Goal: Task Accomplishment & Management: Manage account settings

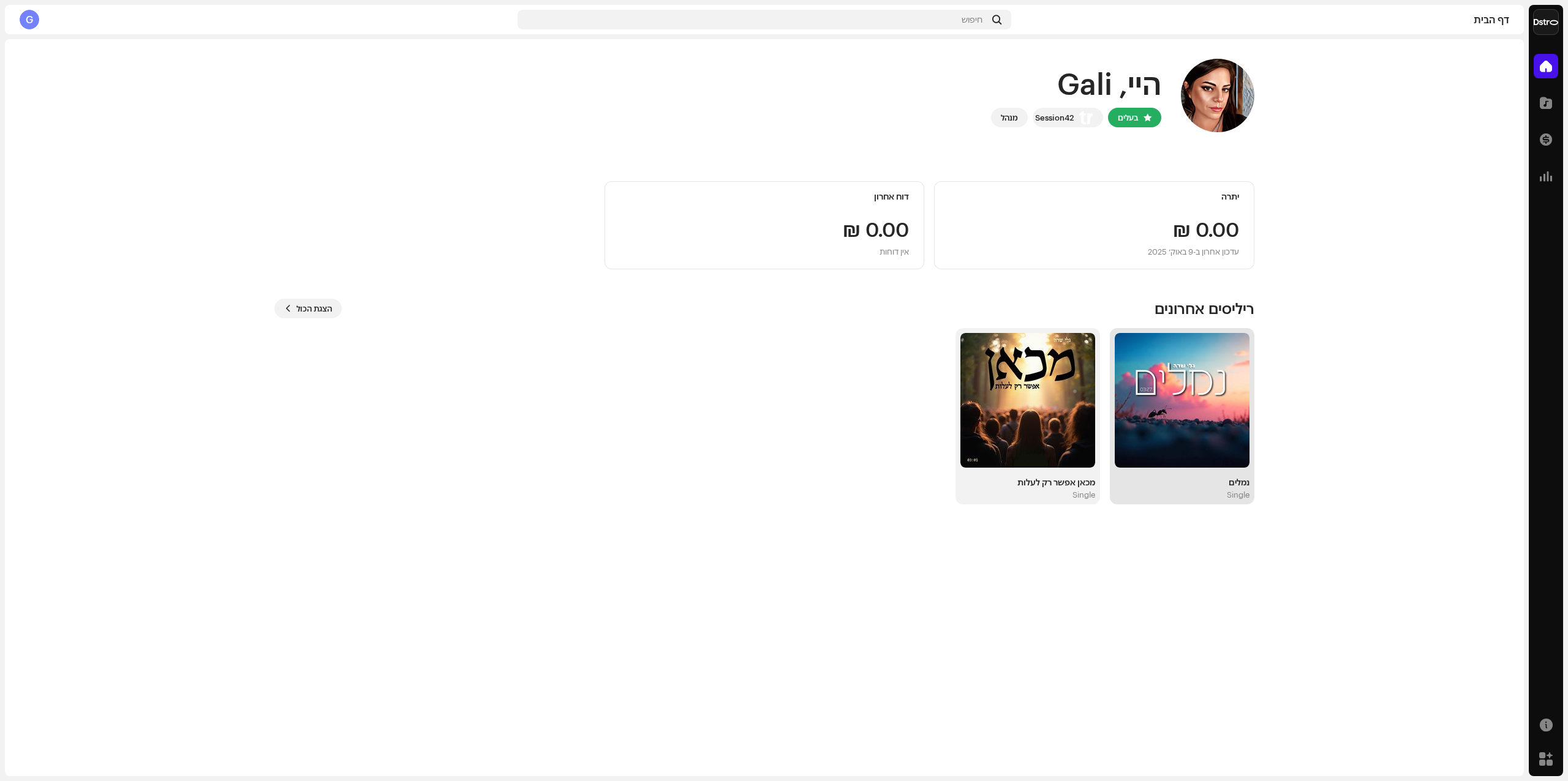
click at [1231, 380] on img at bounding box center [1181, 400] width 135 height 134
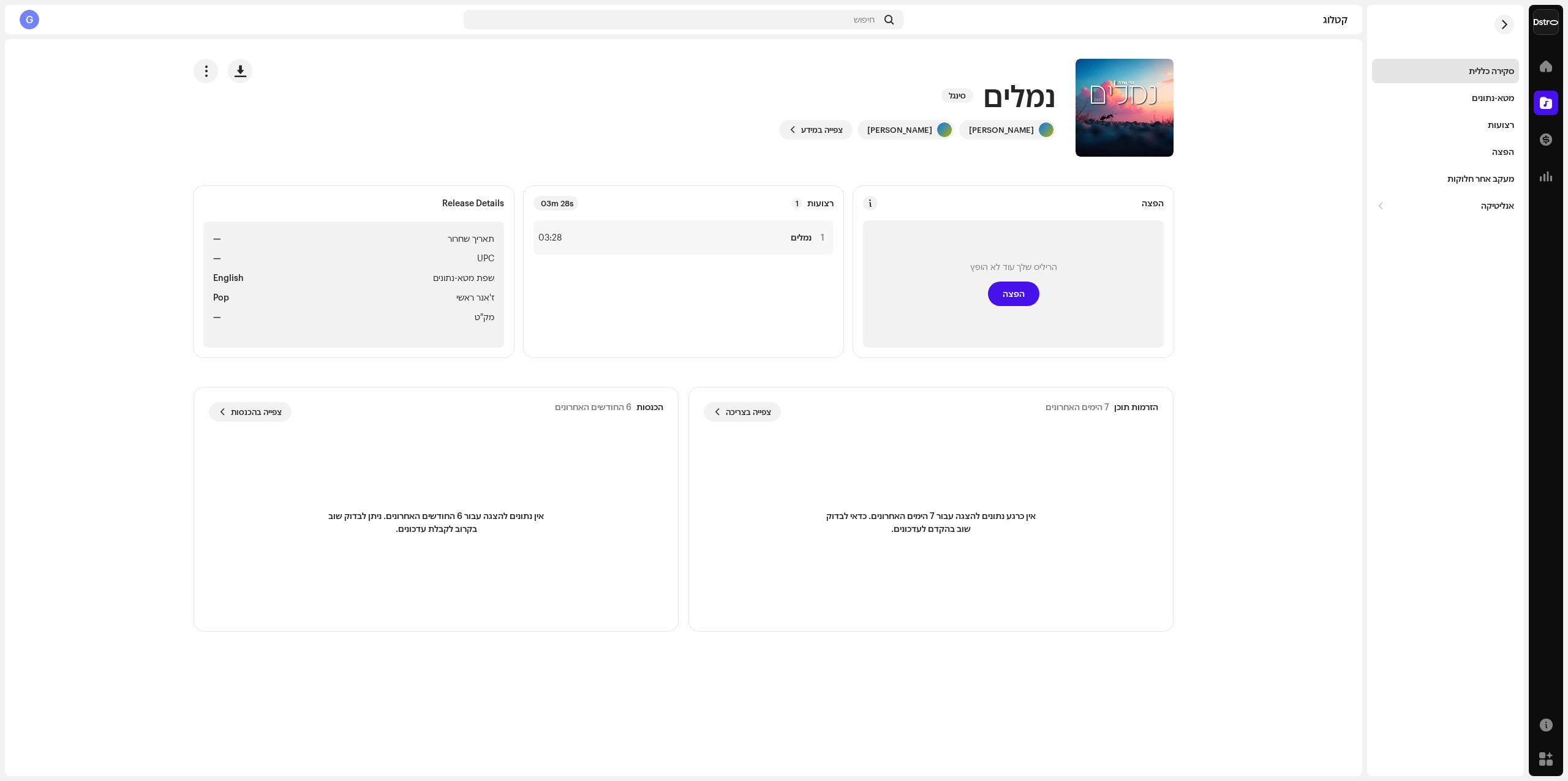
click at [1049, 257] on div "הריליס שלך עוד לא הופץ הפצה" at bounding box center [1012, 283] width 300 height 127
click at [1014, 291] on span "הפצה" at bounding box center [1013, 293] width 22 height 24
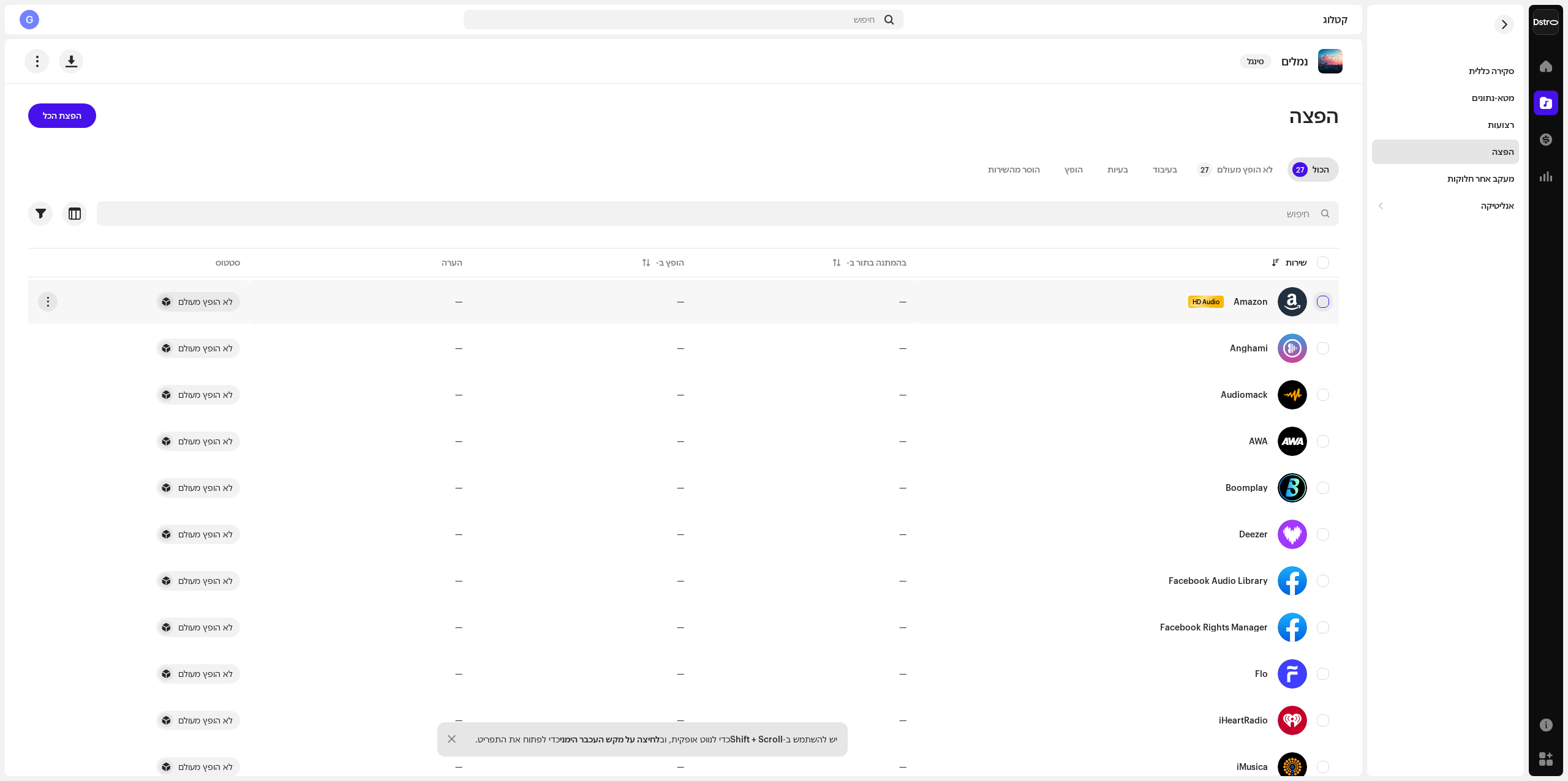
click at [1329, 300] on input "checkbox" at bounding box center [1323, 302] width 12 height 12
checkbox input "true"
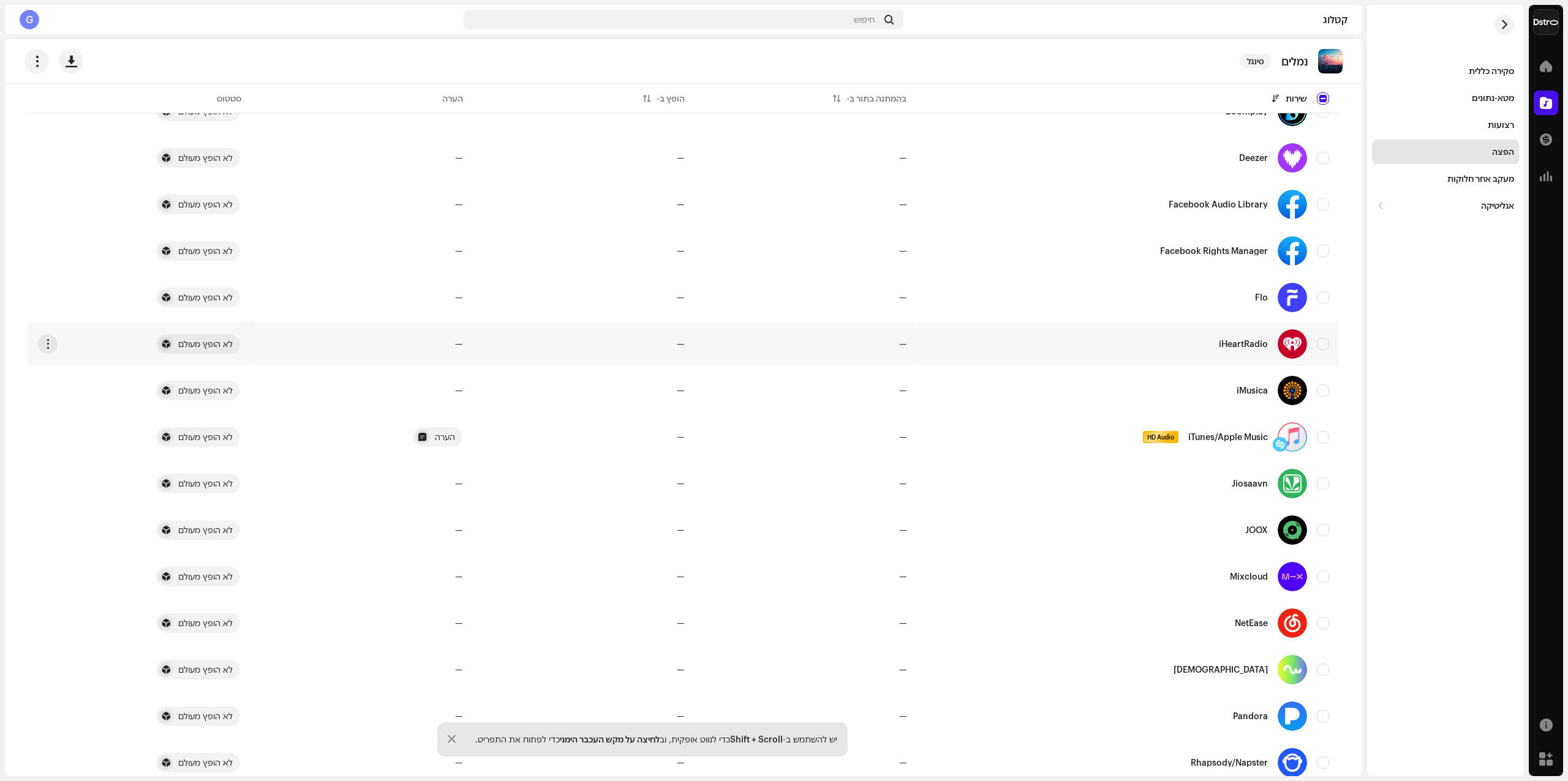
scroll to position [408, 0]
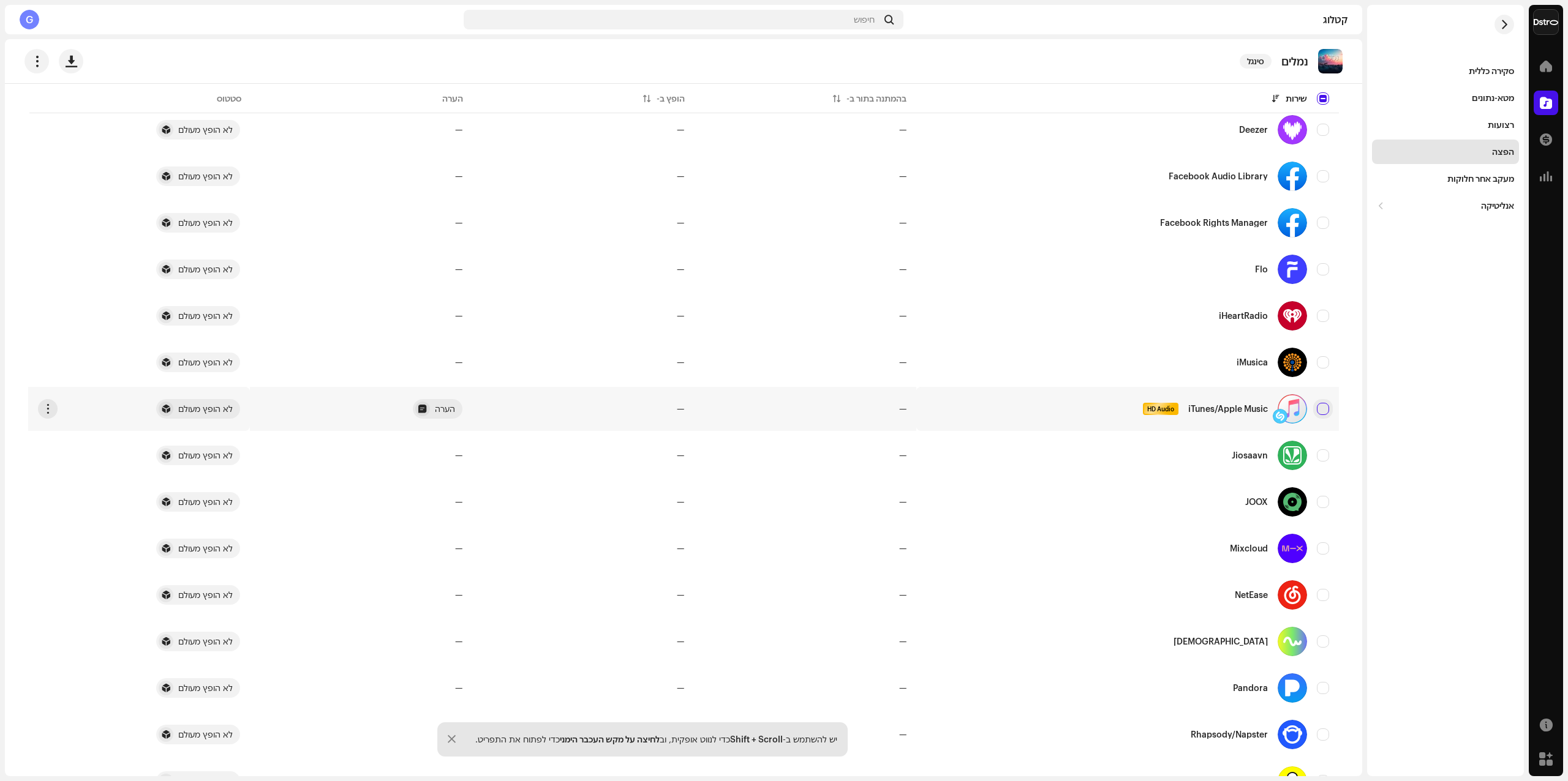
click at [1329, 412] on input "Row Unselected" at bounding box center [1323, 409] width 12 height 12
checkbox input "true"
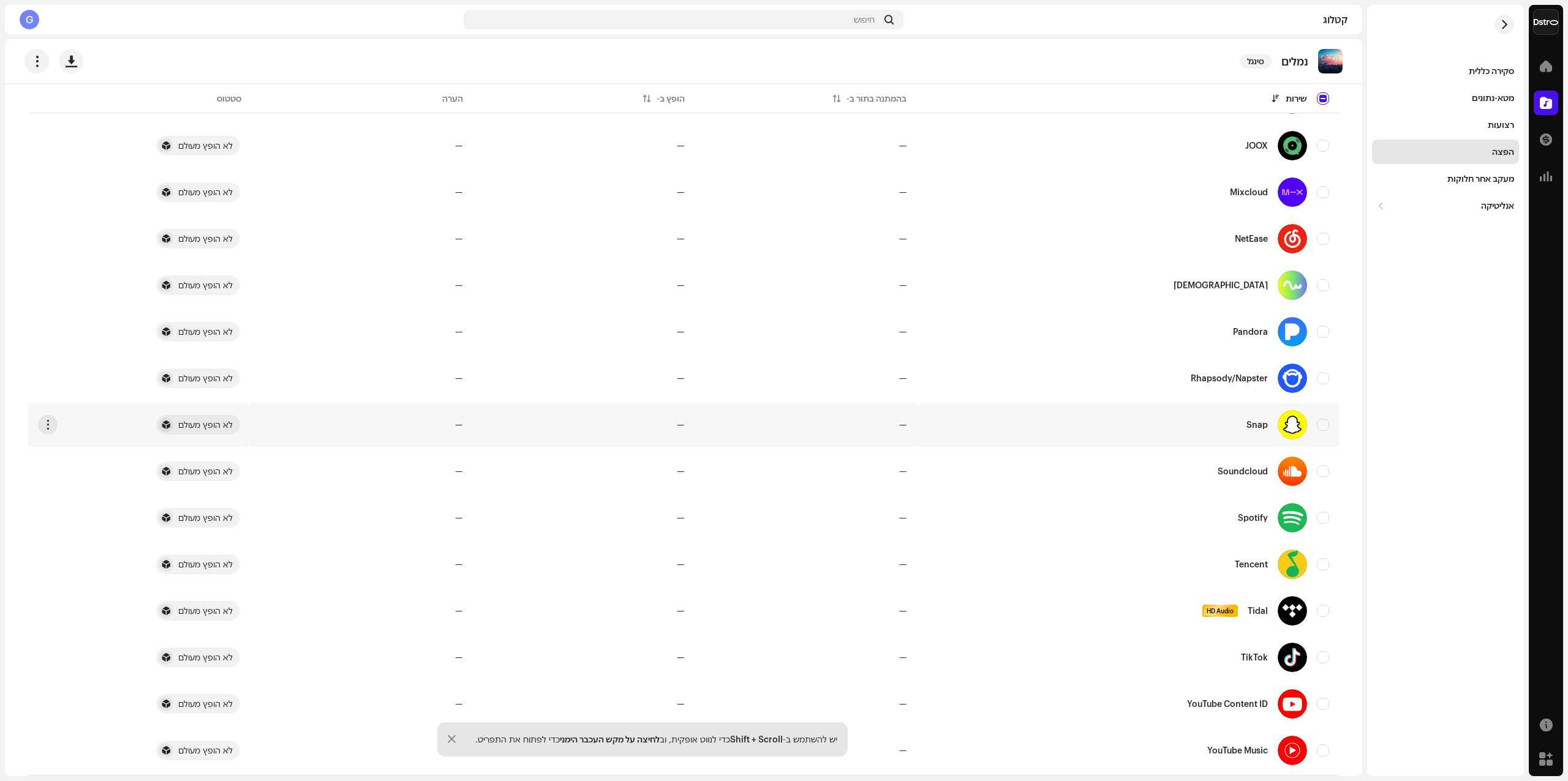
scroll to position [792, 0]
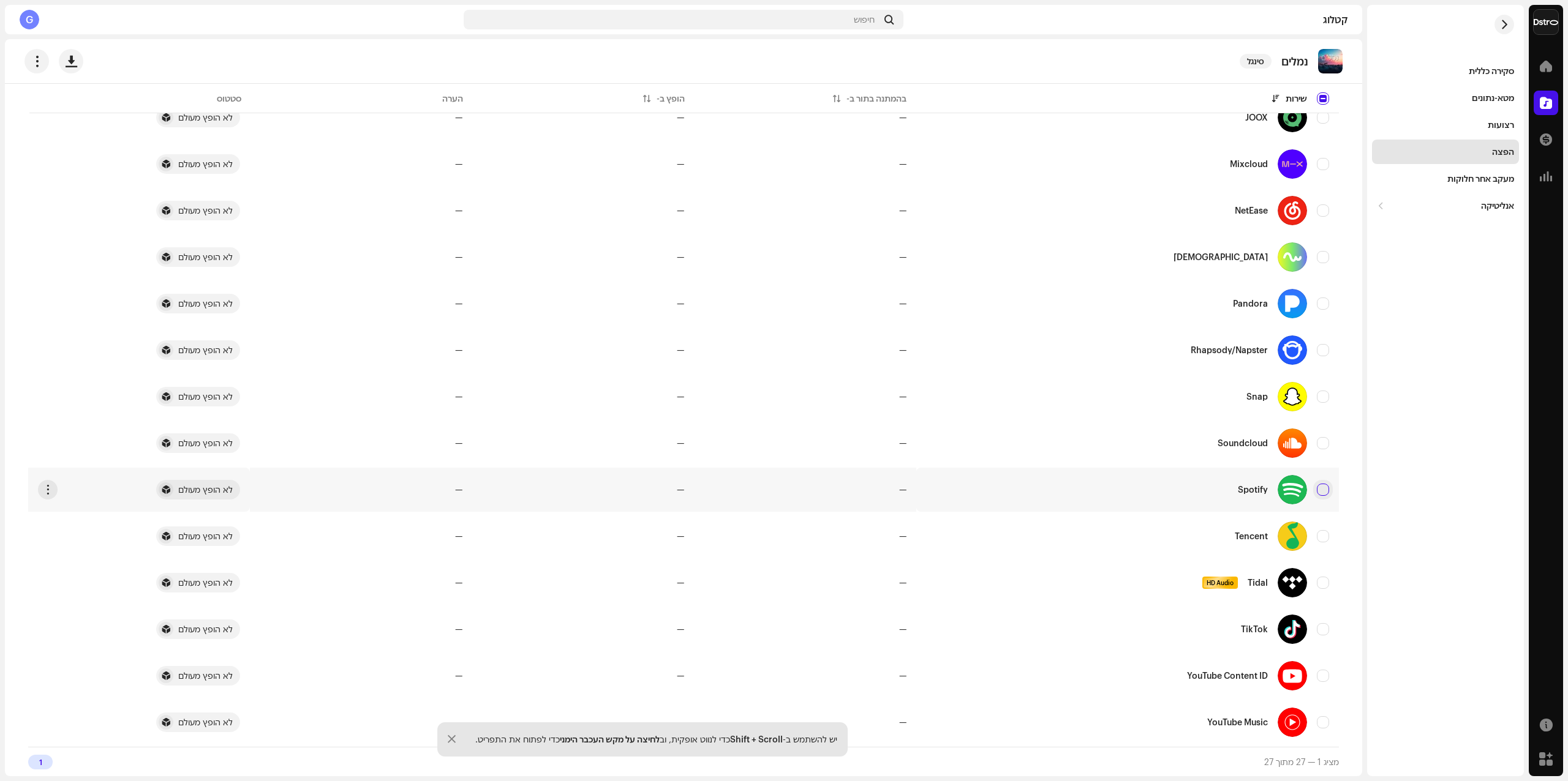
click at [1326, 492] on input "Row Unselected" at bounding box center [1323, 490] width 12 height 12
checkbox input "true"
click at [1326, 582] on input "Row Unselected" at bounding box center [1323, 582] width 12 height 12
checkbox input "true"
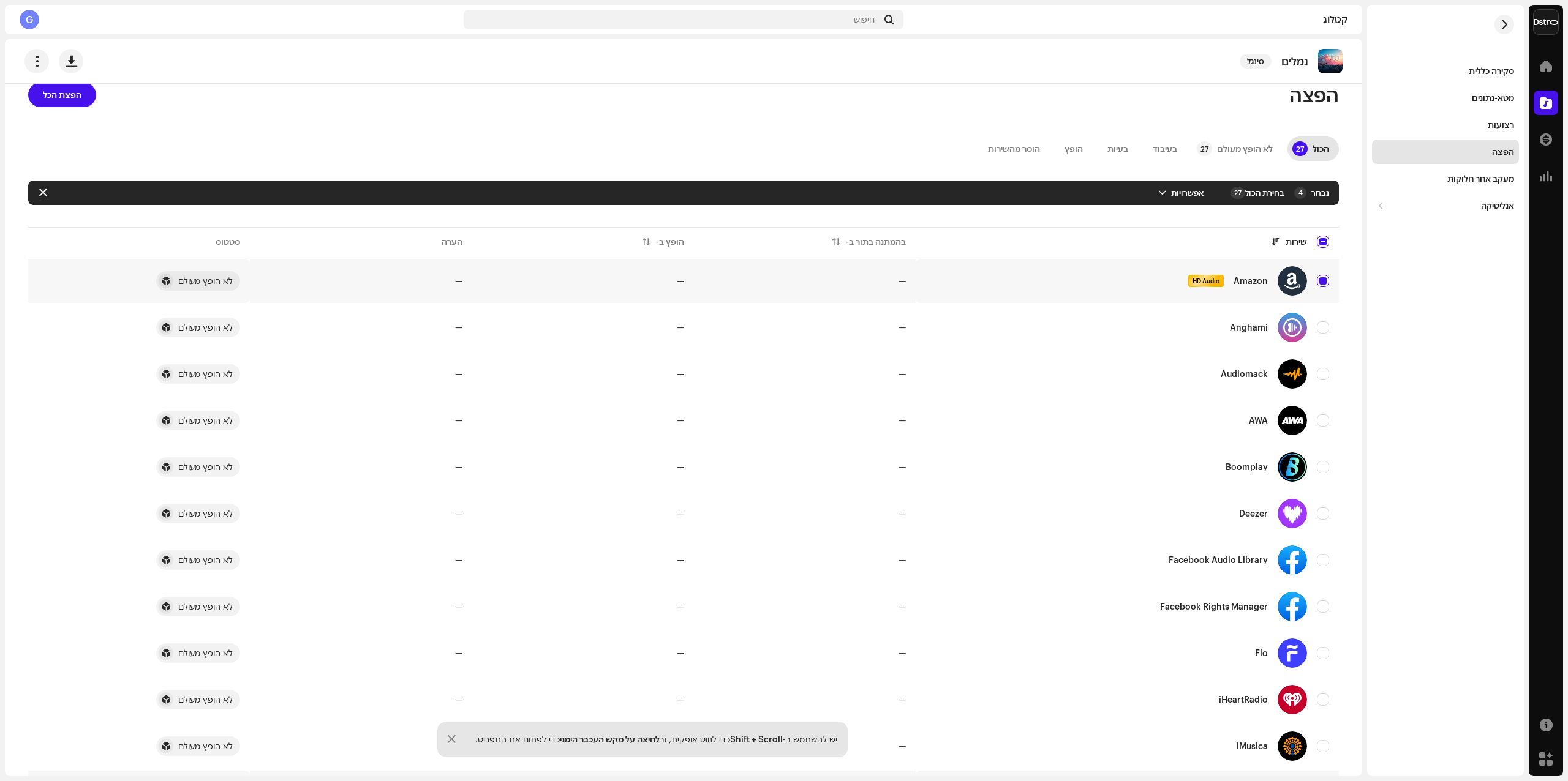
scroll to position [0, 0]
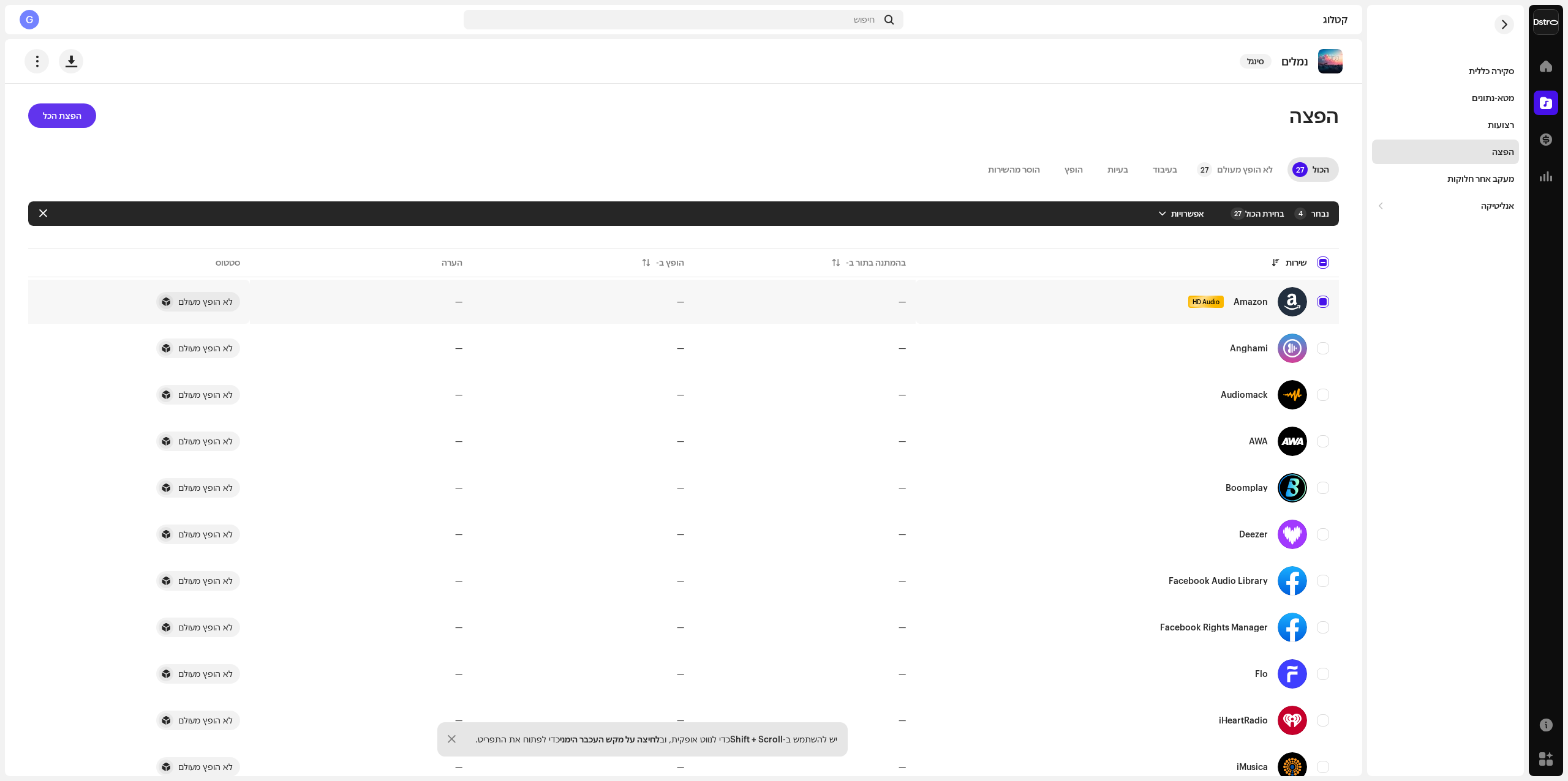
click at [66, 116] on span "הפצת הכל" at bounding box center [61, 115] width 38 height 24
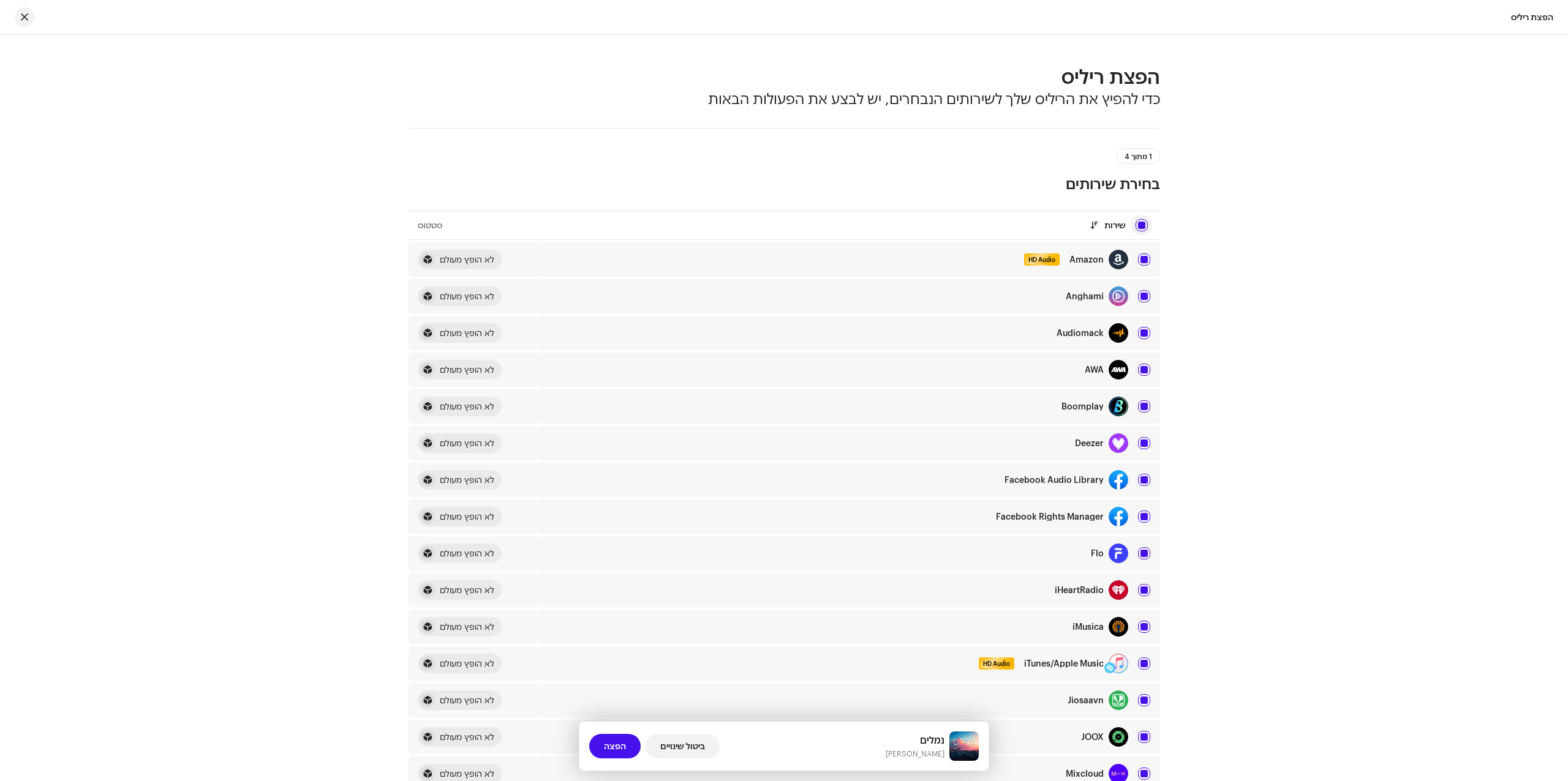
click at [1142, 224] on input "checkbox" at bounding box center [1141, 225] width 12 height 12
checkbox input "false"
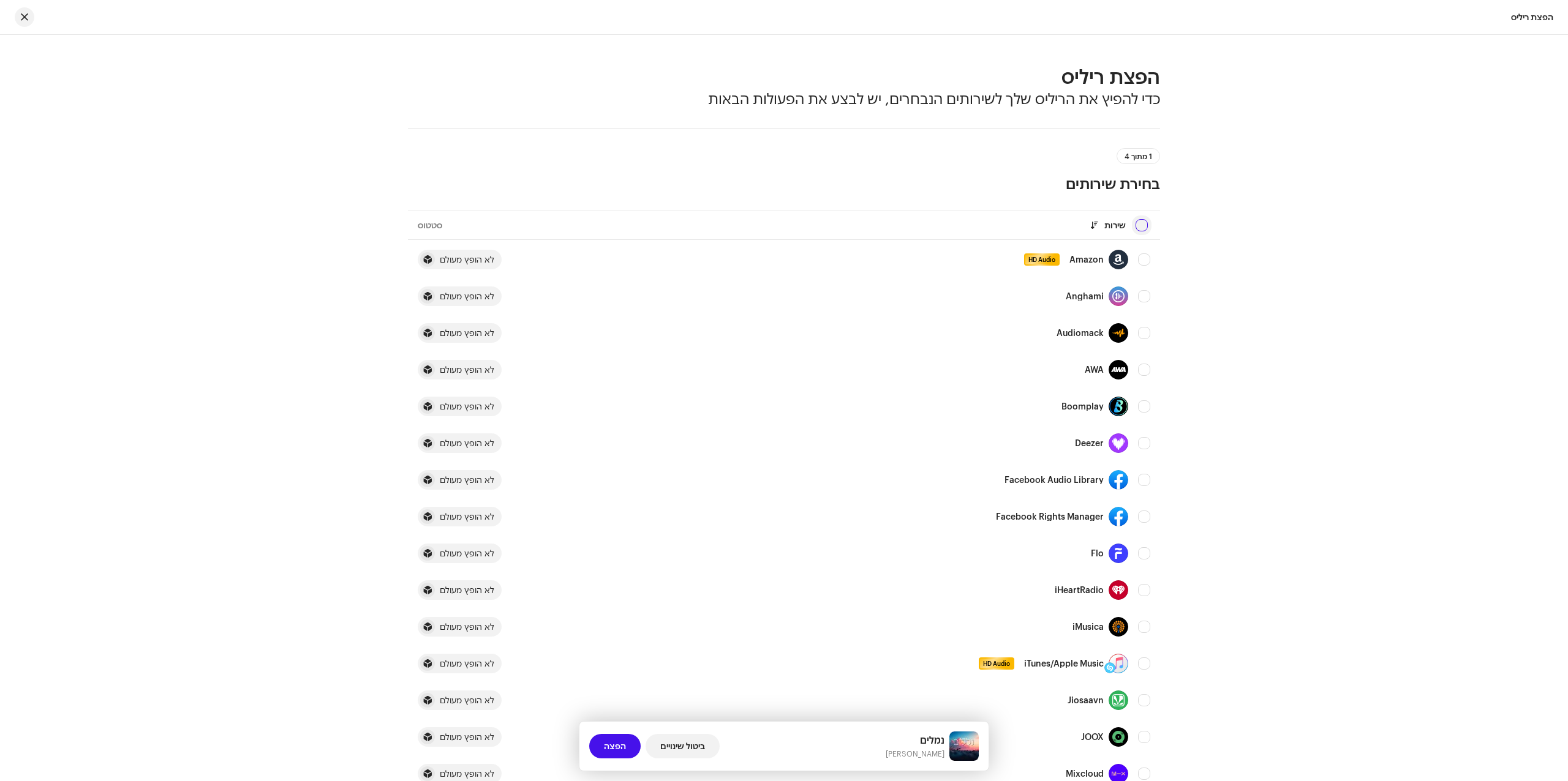
checkbox input "false"
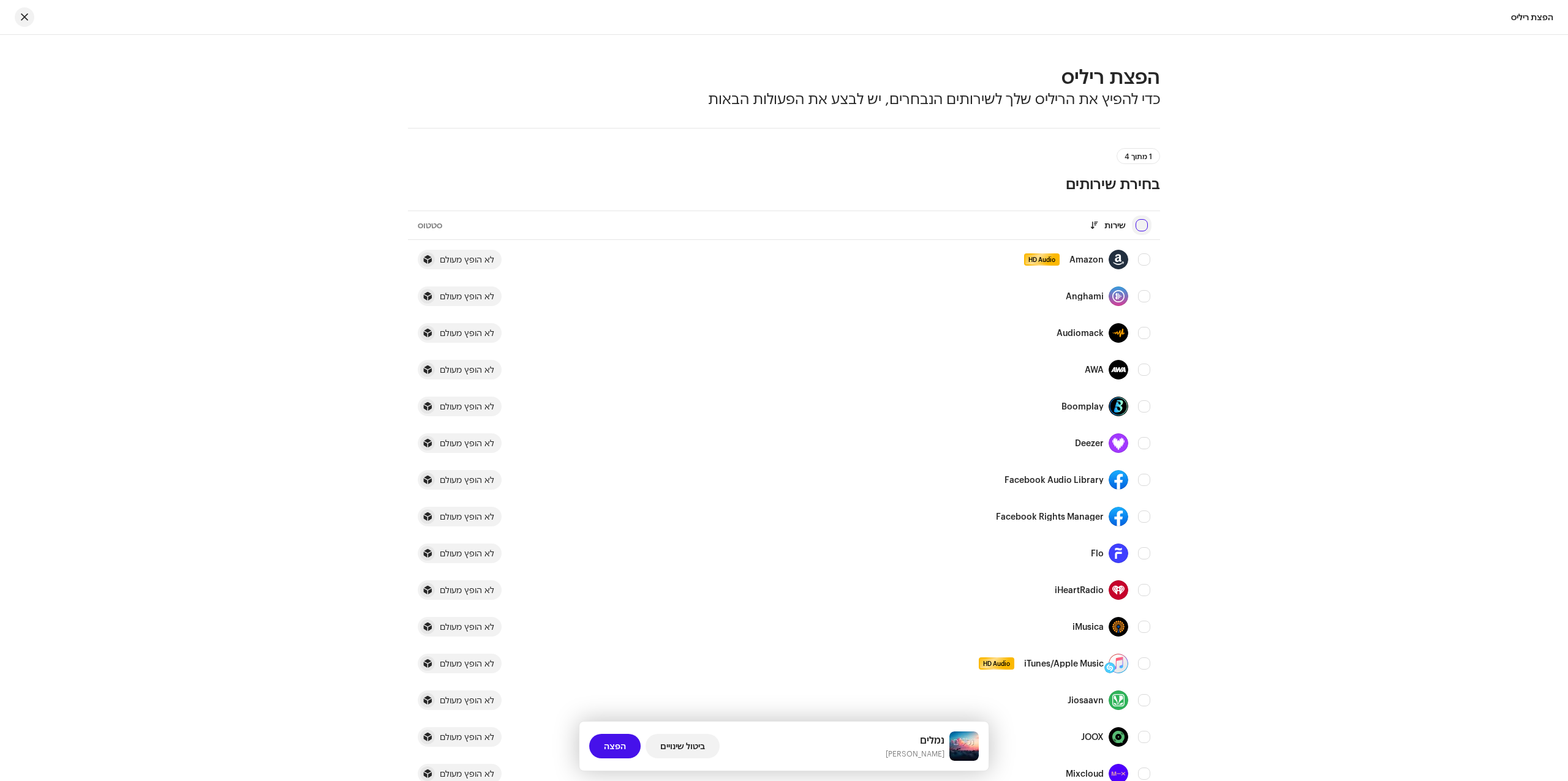
checkbox input "false"
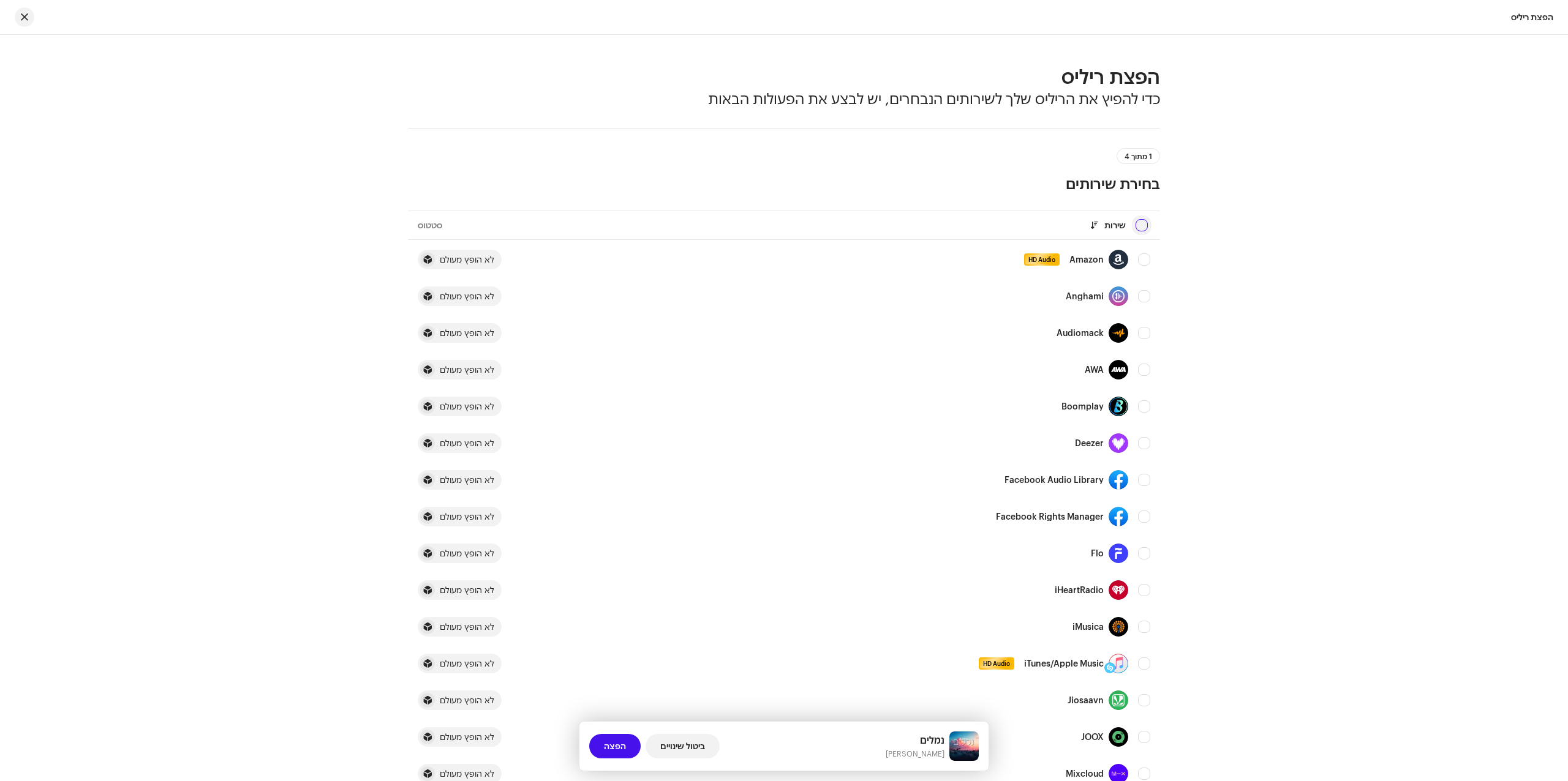
checkbox input "false"
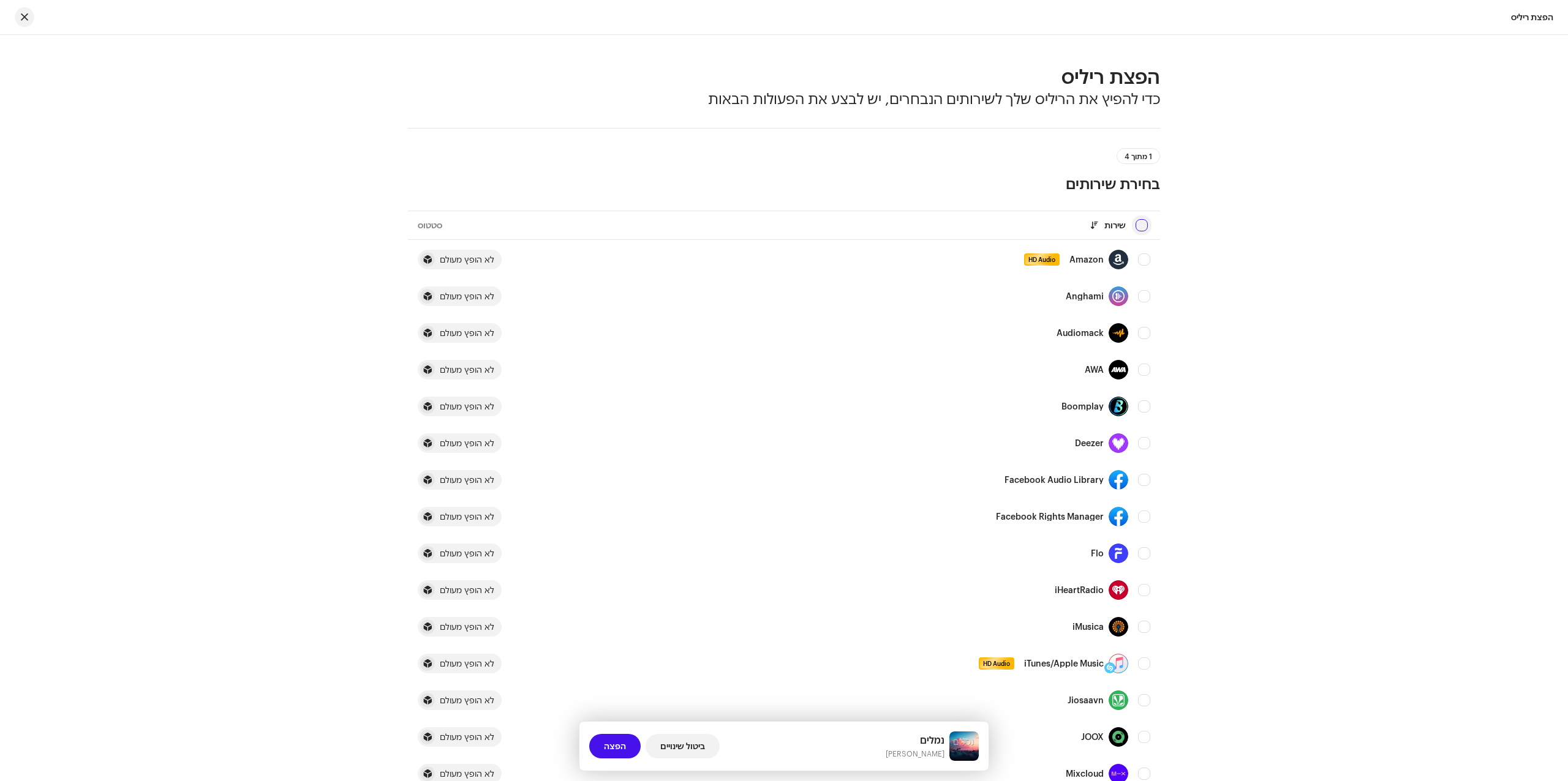
checkbox input "false"
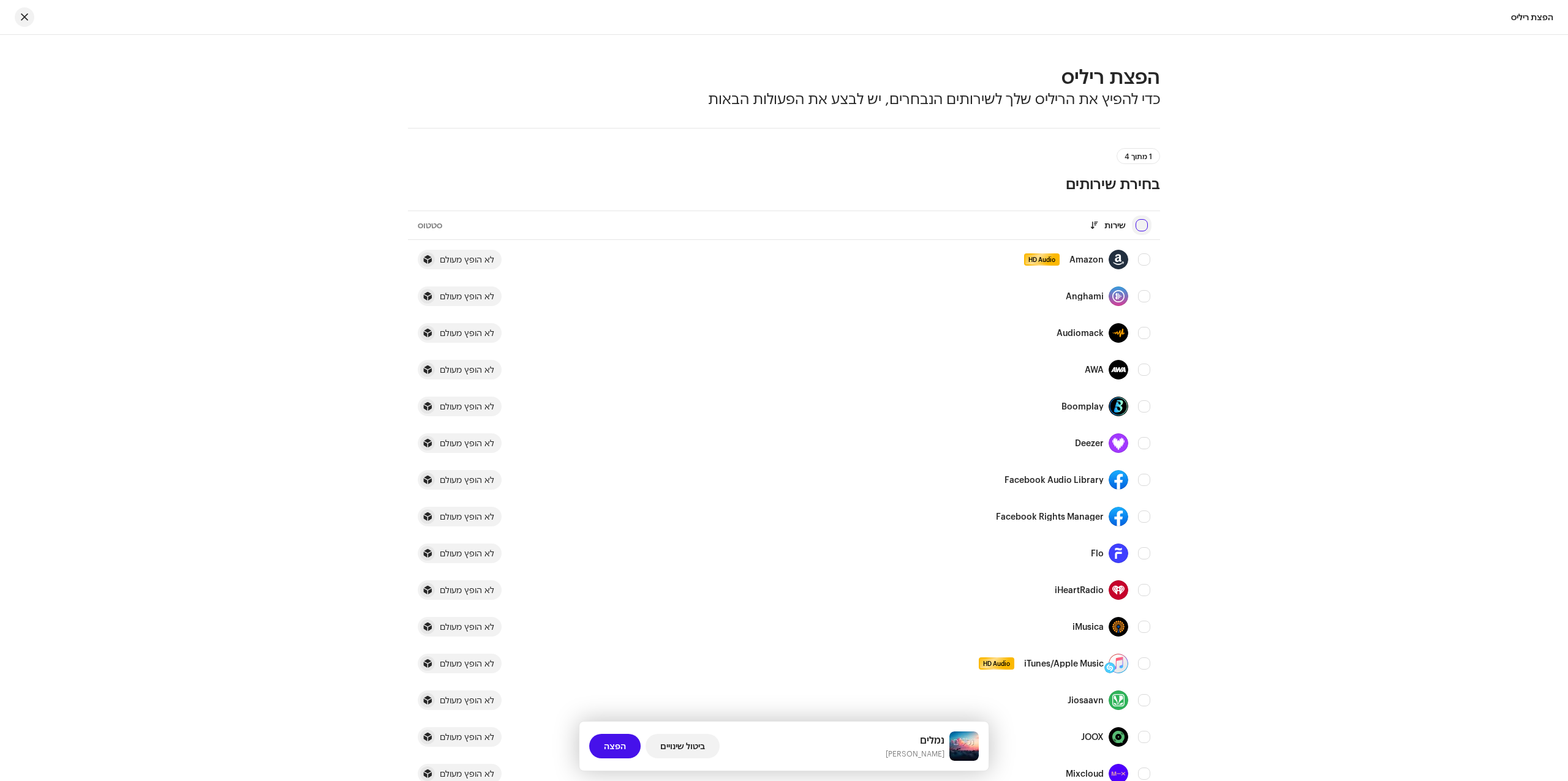
checkbox input "false"
click at [1143, 264] on input "Row Unselected" at bounding box center [1144, 260] width 12 height 12
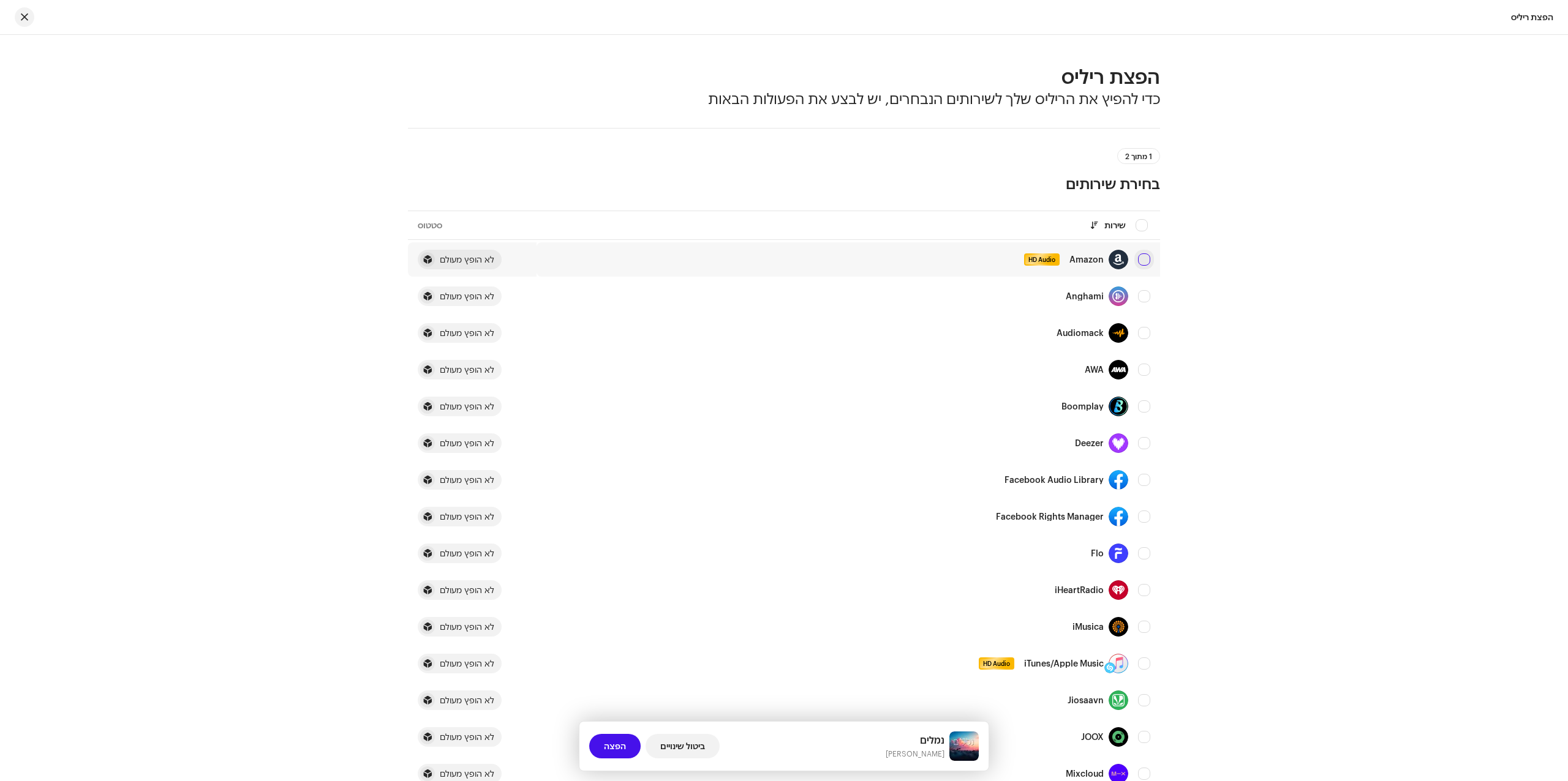
checkbox input "true"
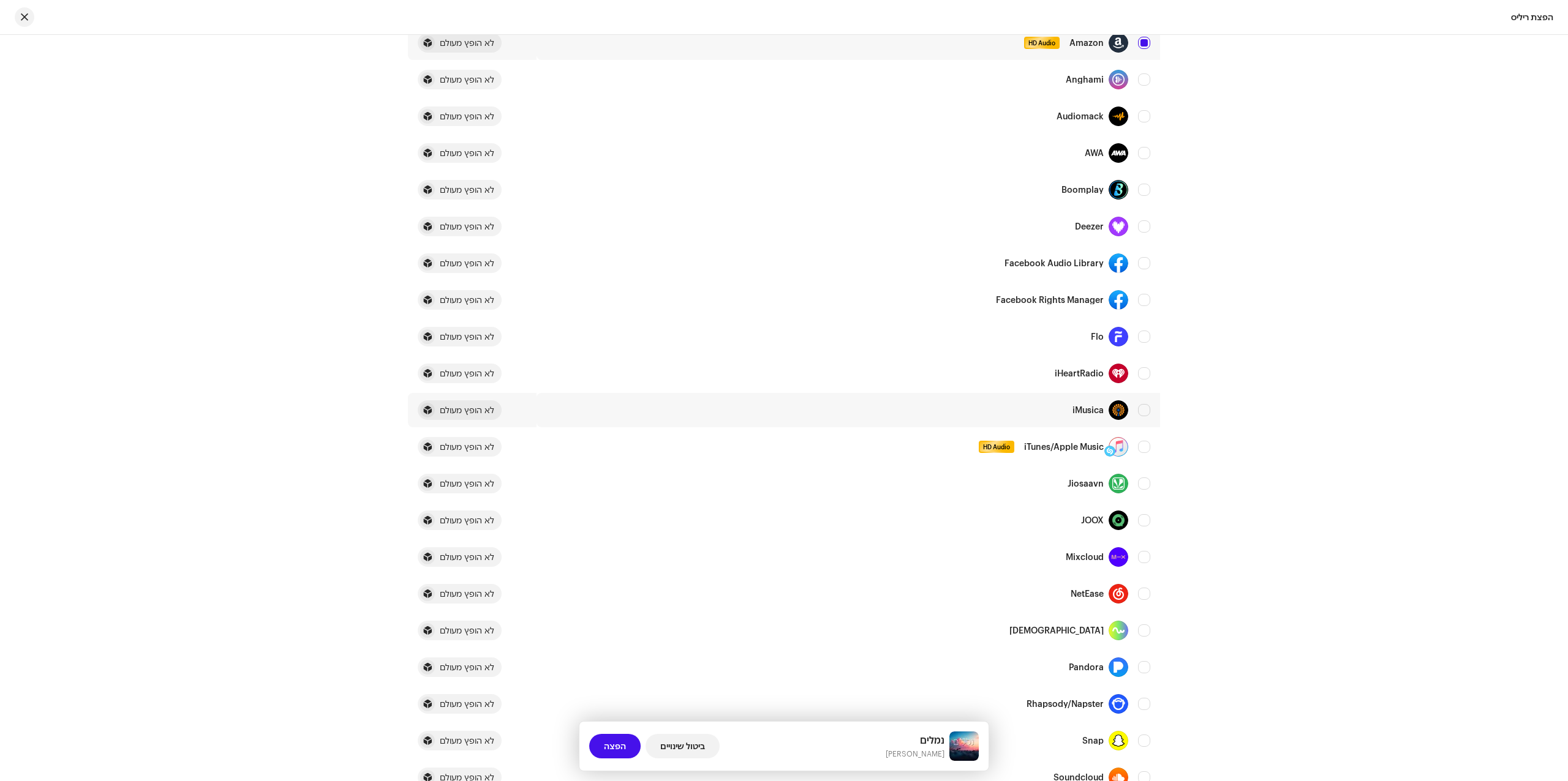
scroll to position [326, 0]
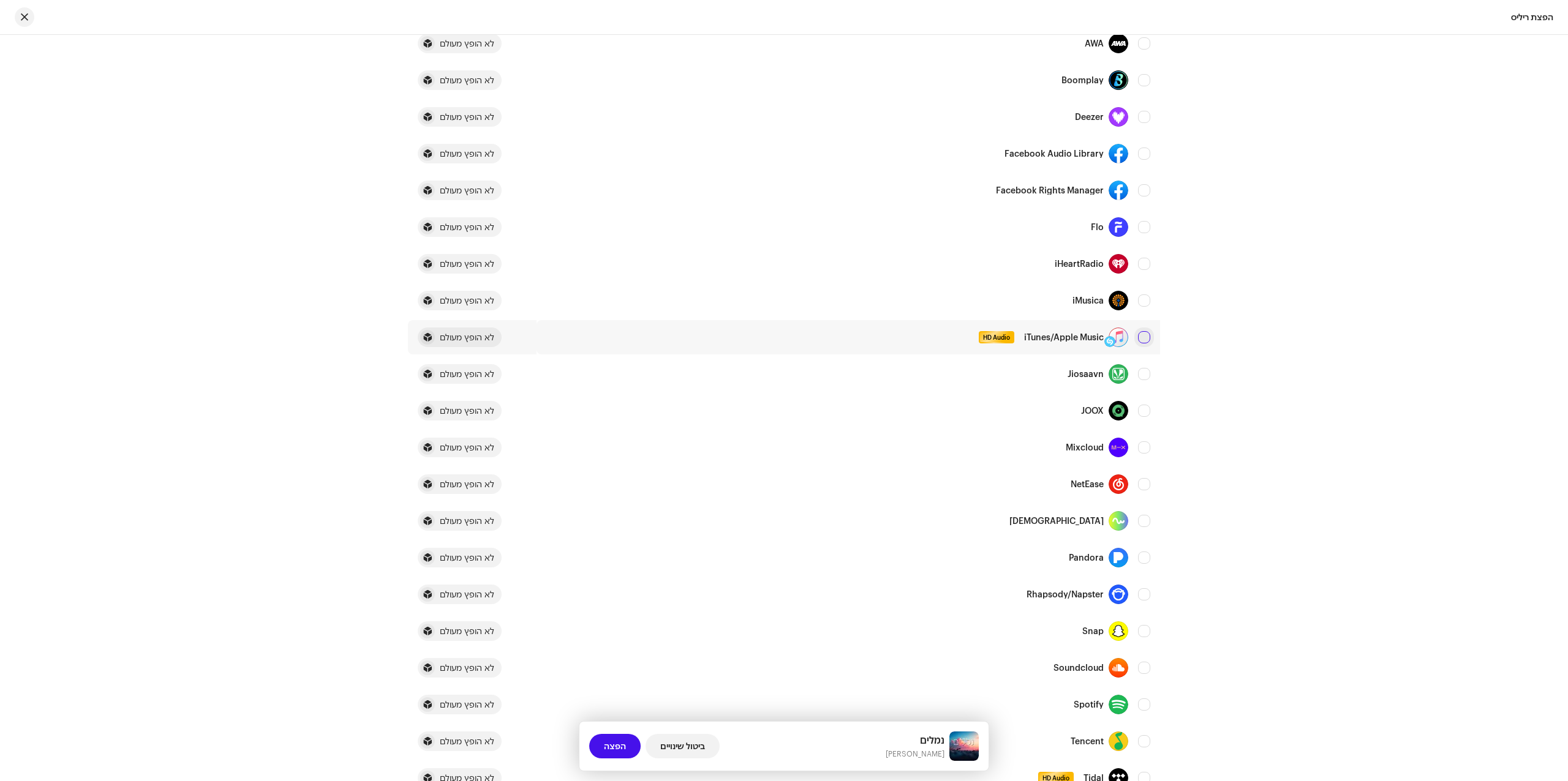
click at [1149, 337] on input "Row Unselected" at bounding box center [1144, 338] width 12 height 12
checkbox input "true"
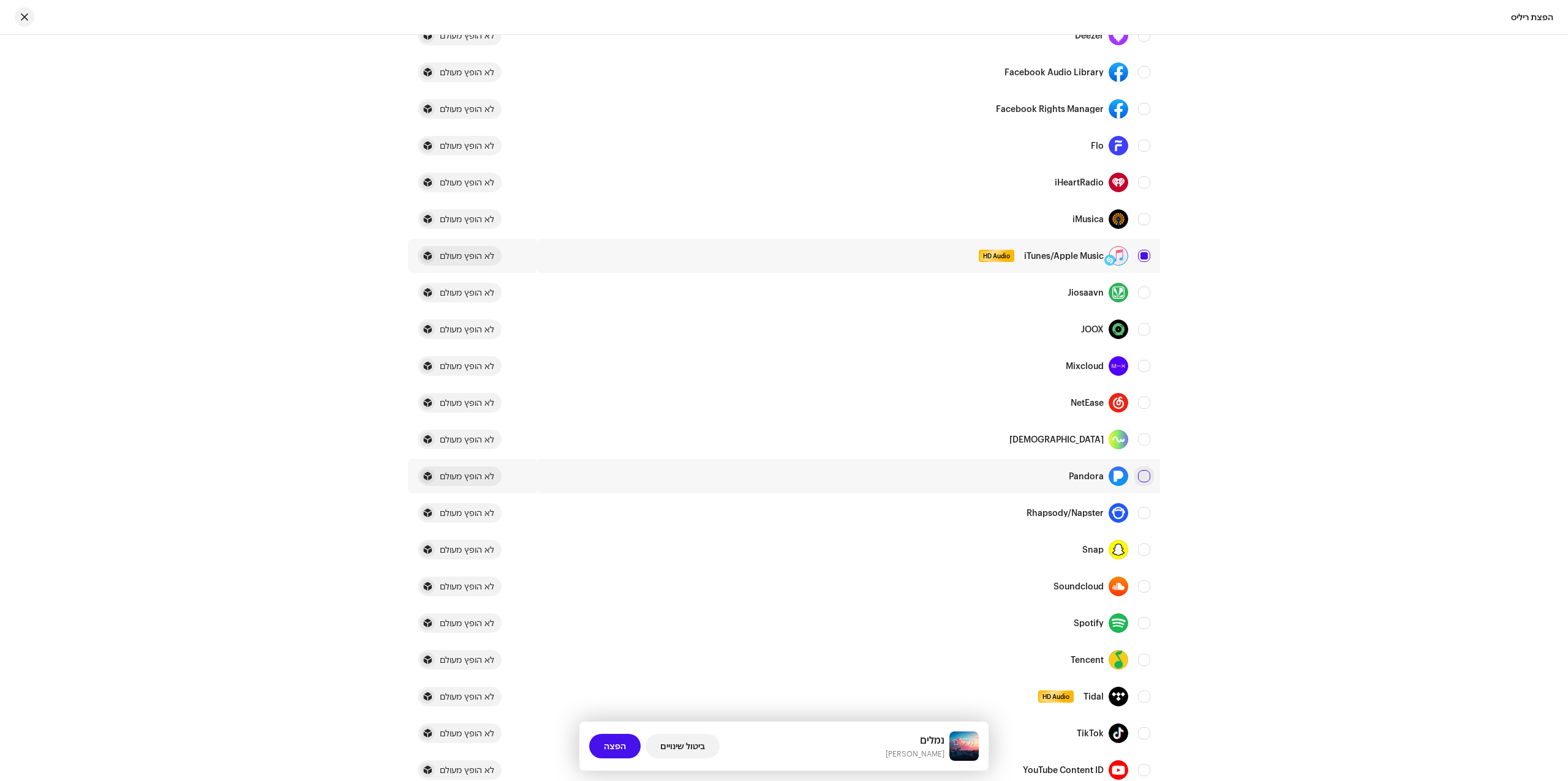
click at [1145, 473] on input "Row Unselected" at bounding box center [1144, 476] width 12 height 12
checkbox input "true"
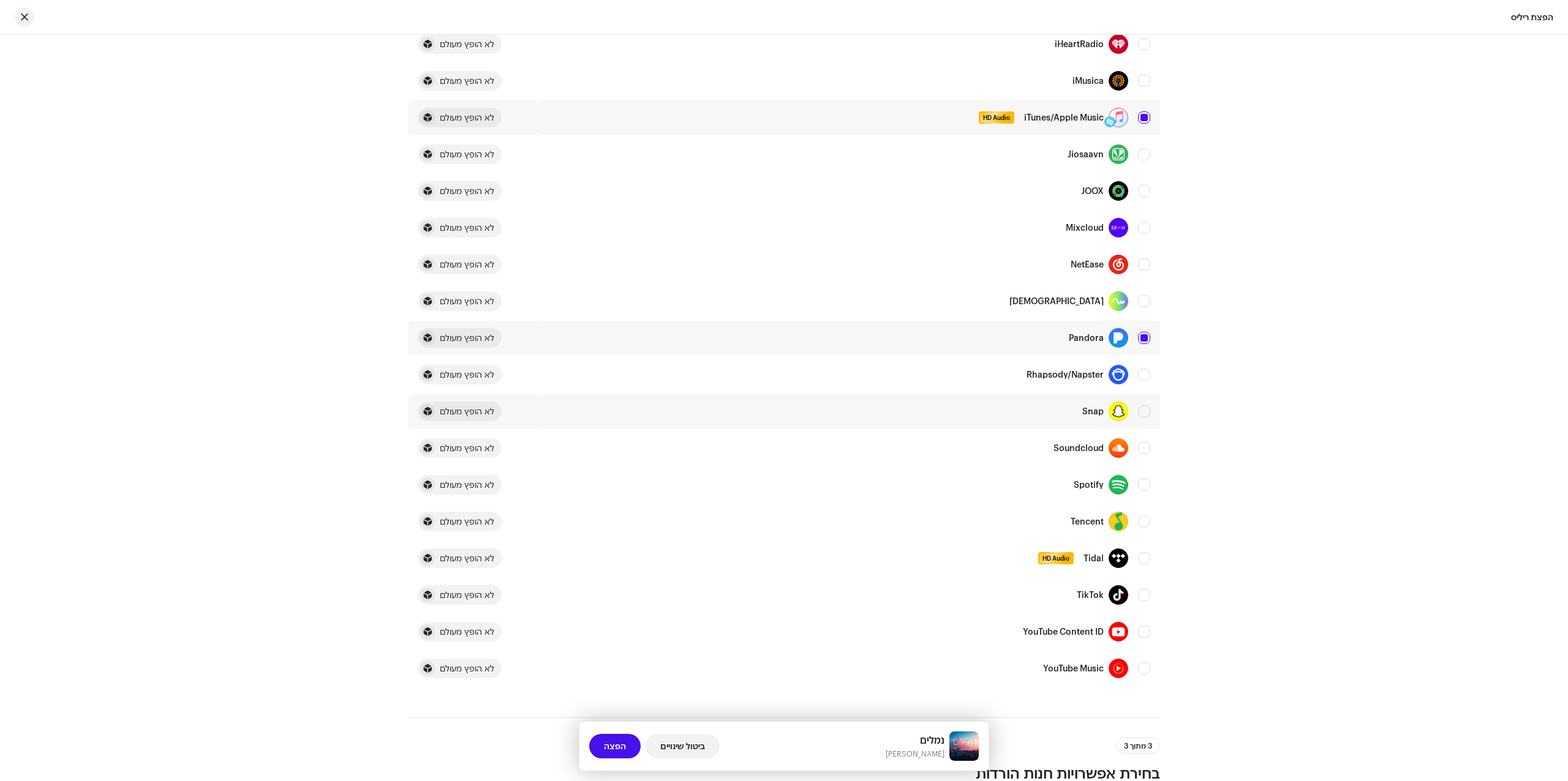
scroll to position [571, 0]
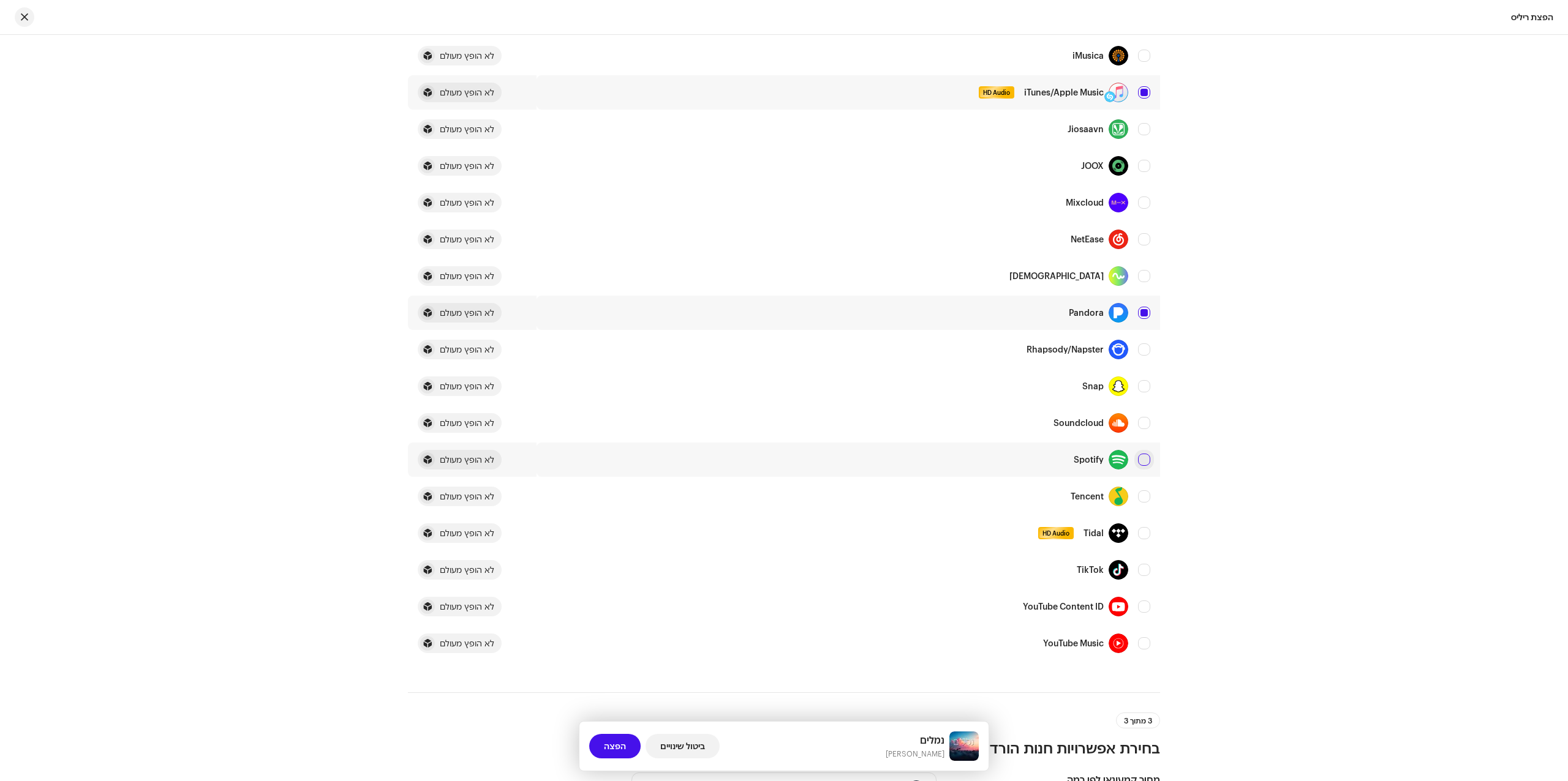
click at [1147, 460] on input "Row Unselected" at bounding box center [1144, 460] width 12 height 12
checkbox input "true"
click at [1147, 532] on input "Row Unselected" at bounding box center [1144, 533] width 12 height 12
checkbox input "true"
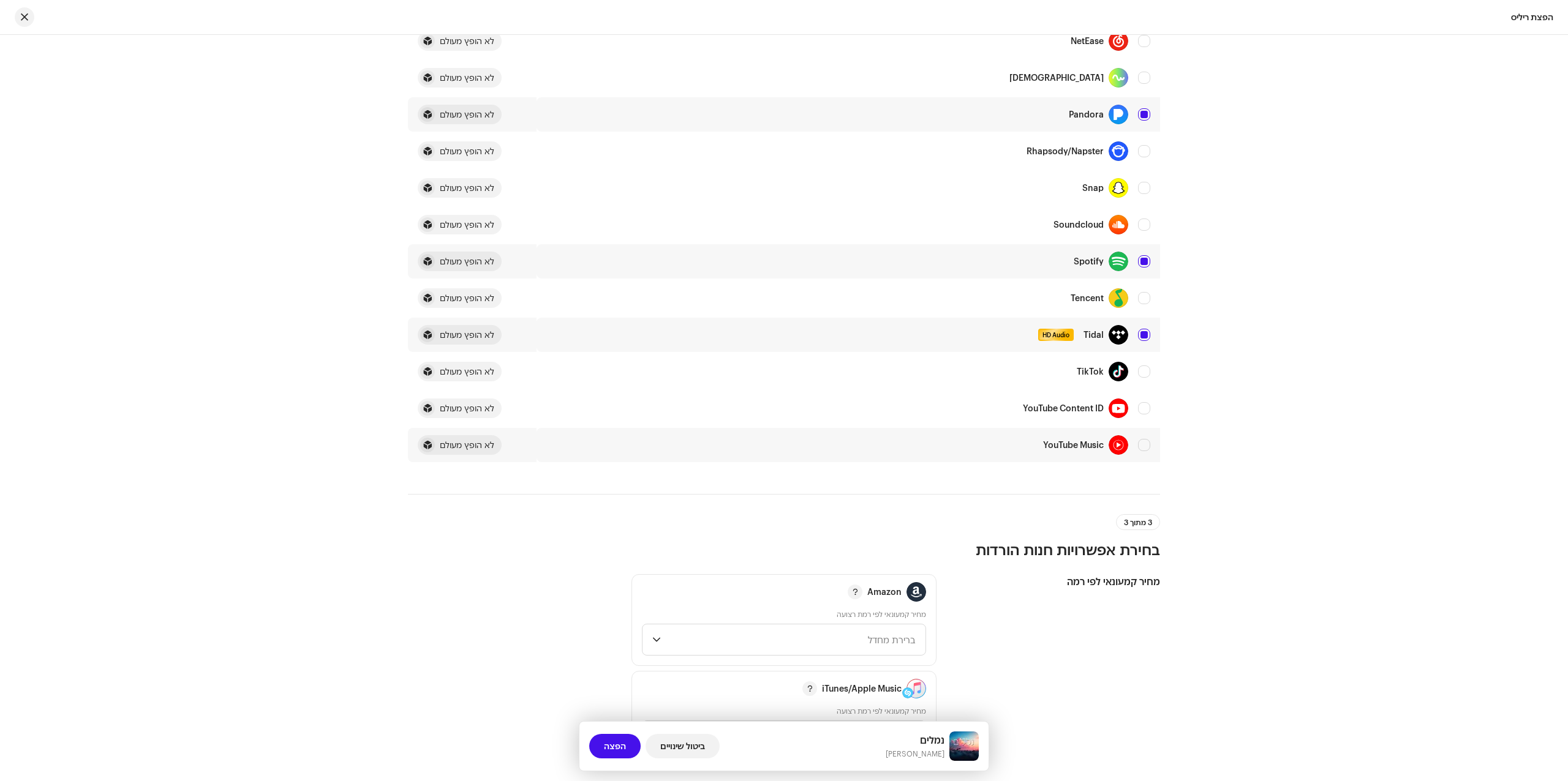
scroll to position [980, 0]
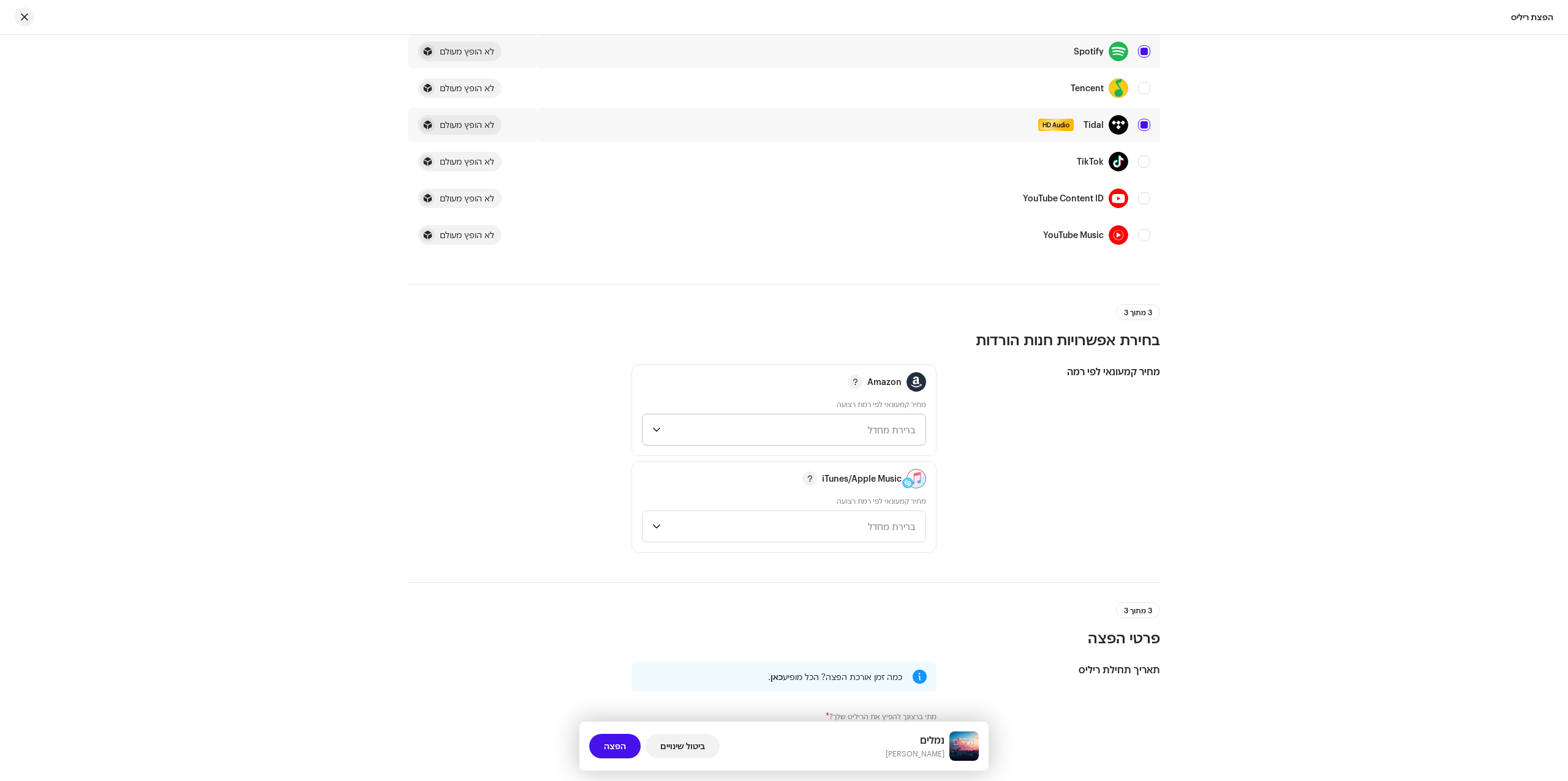
click at [723, 428] on span "ברירת מחדל" at bounding box center [790, 429] width 249 height 30
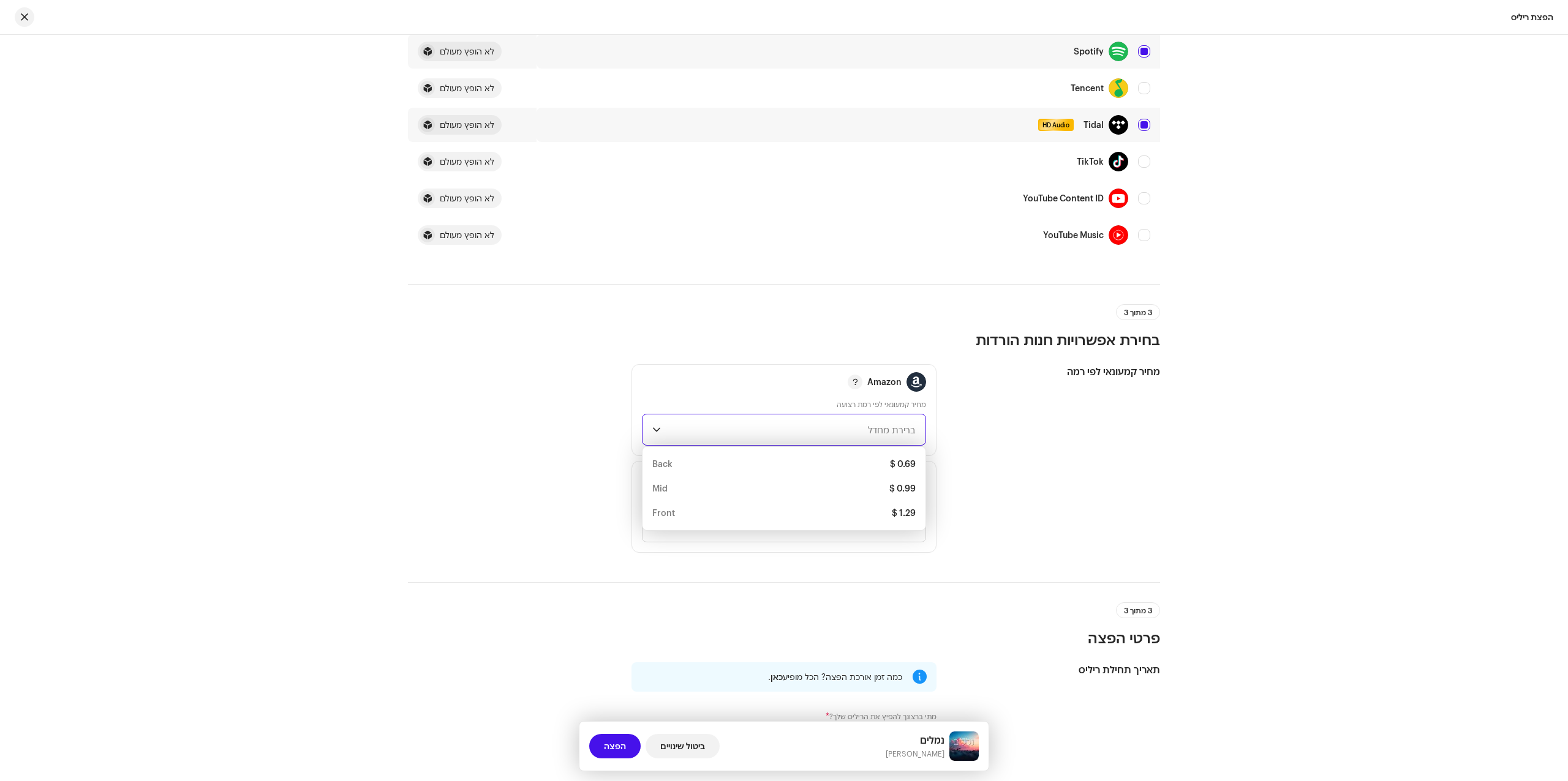
click at [723, 428] on span "ברירת מחדל" at bounding box center [790, 429] width 249 height 30
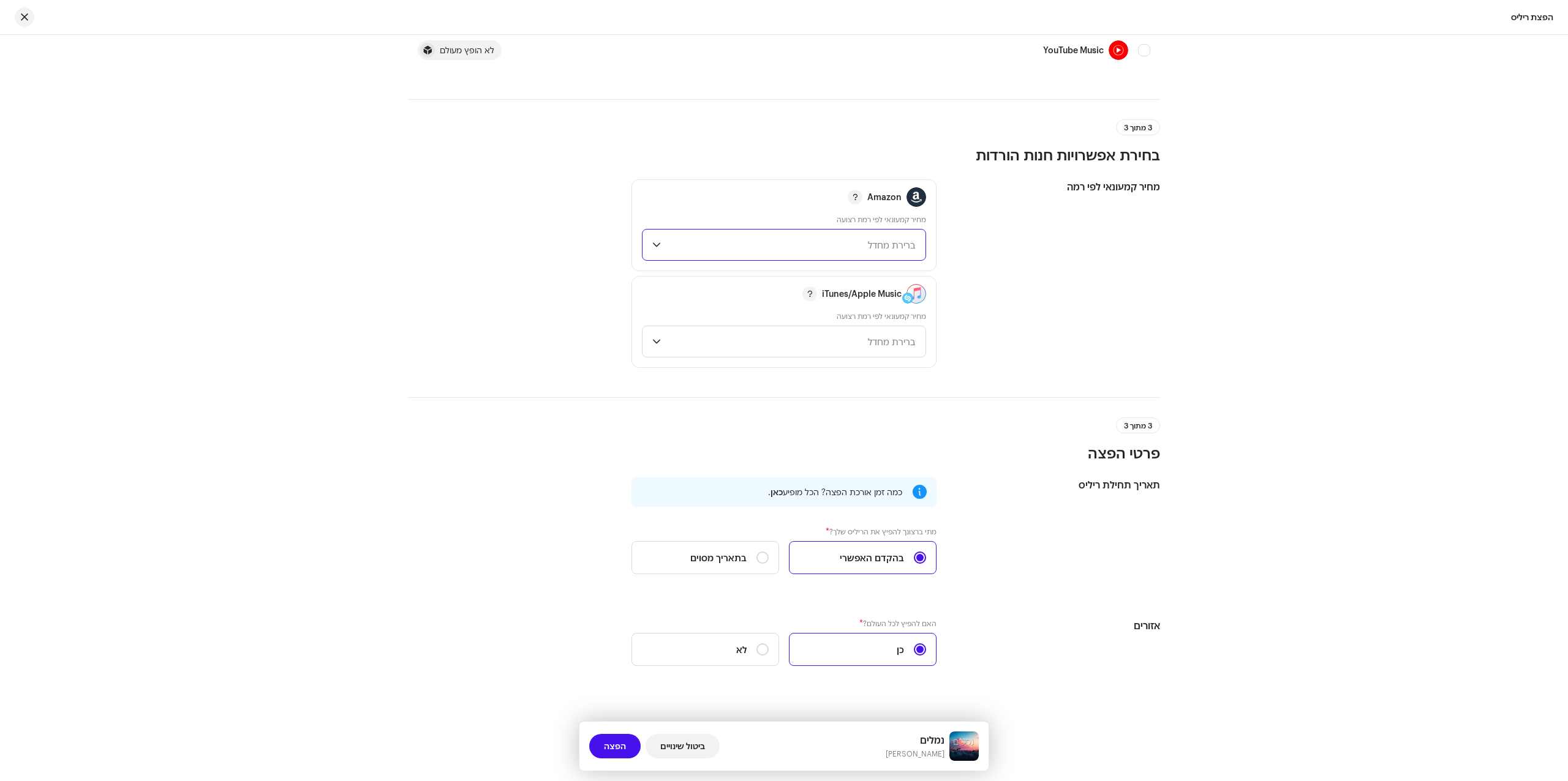
scroll to position [1188, 0]
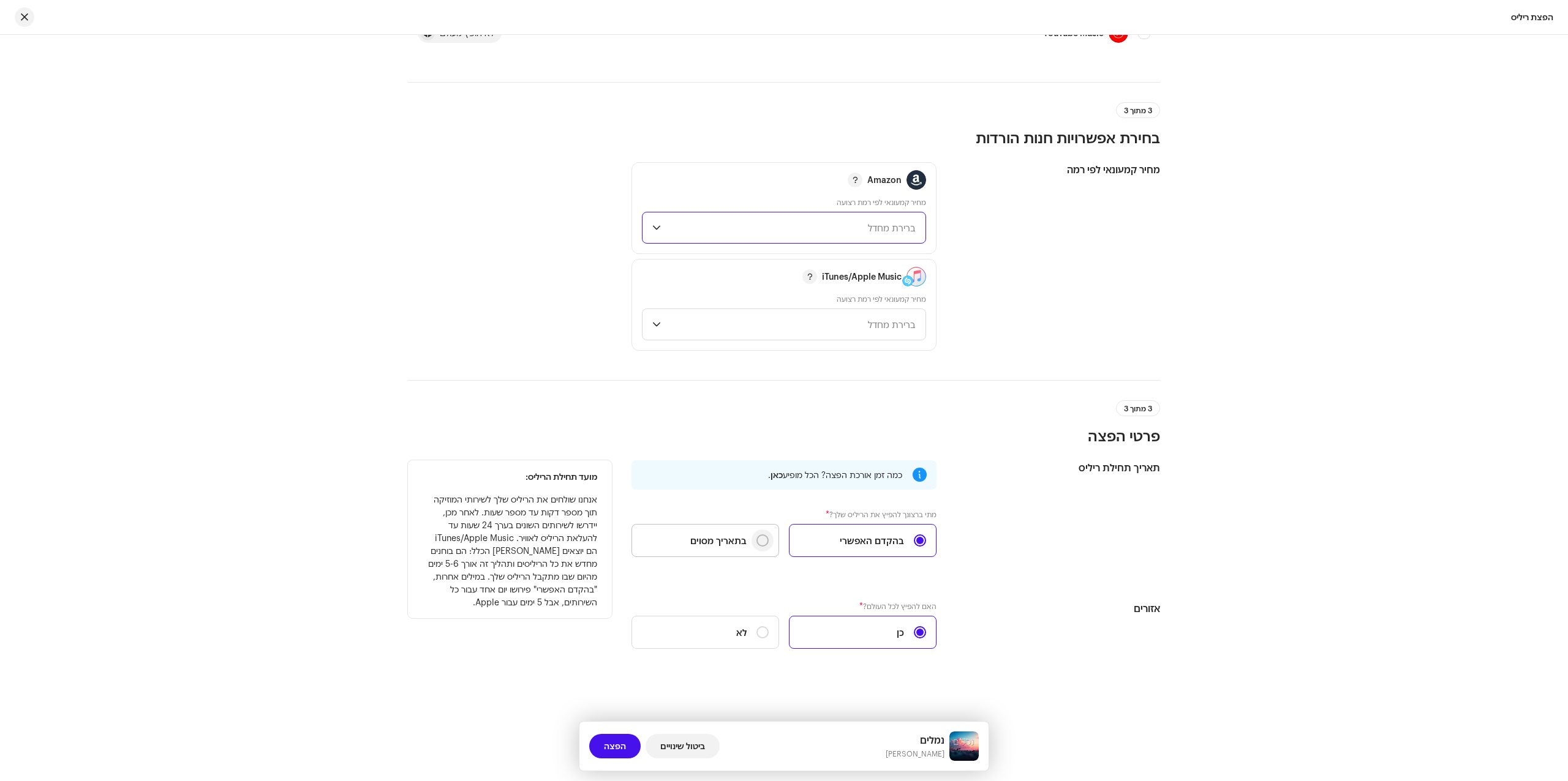
click at [763, 537] on input "בתאריך מסוים" at bounding box center [763, 541] width 12 height 12
radio input "true"
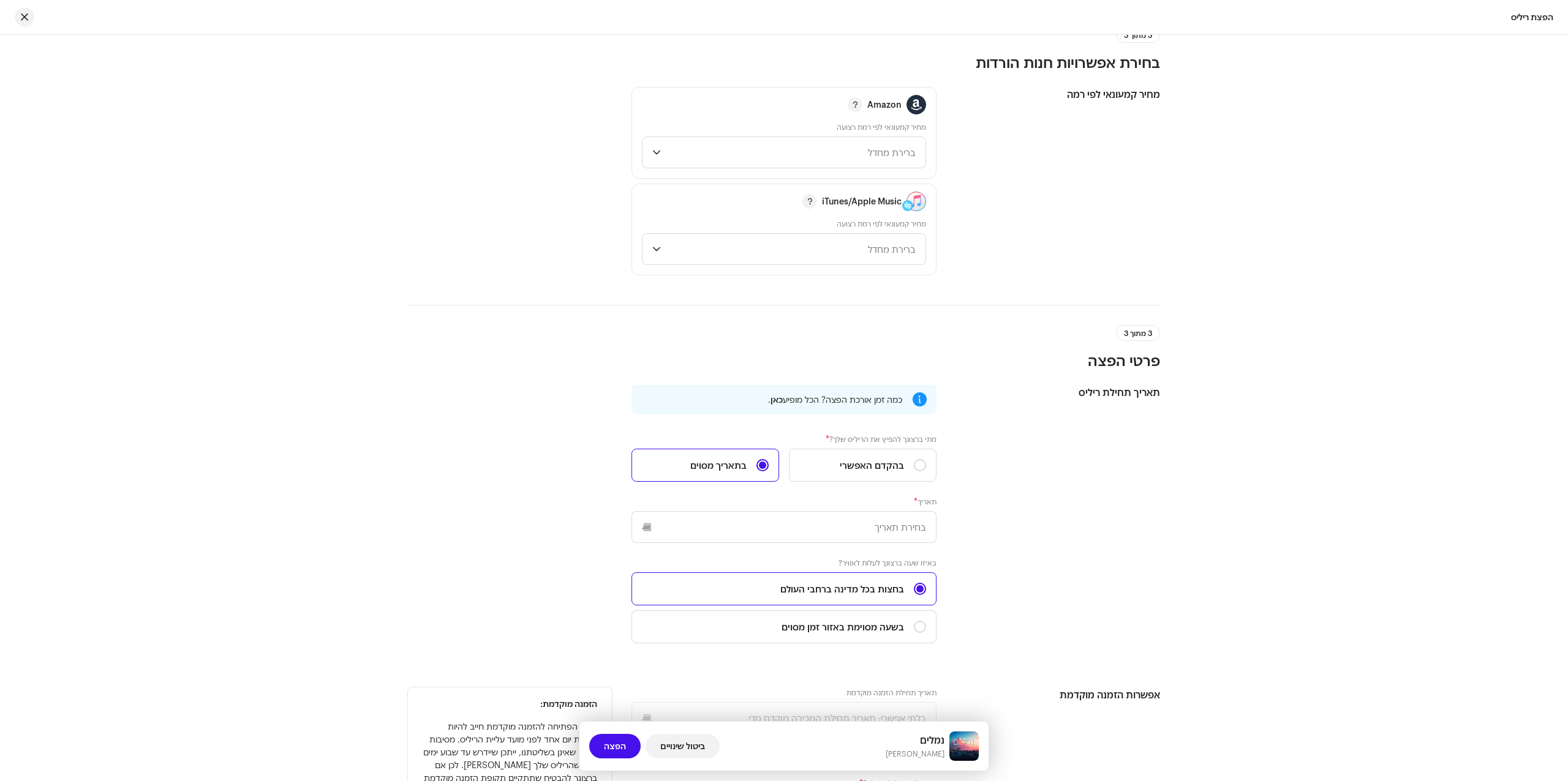
scroll to position [1352, 0]
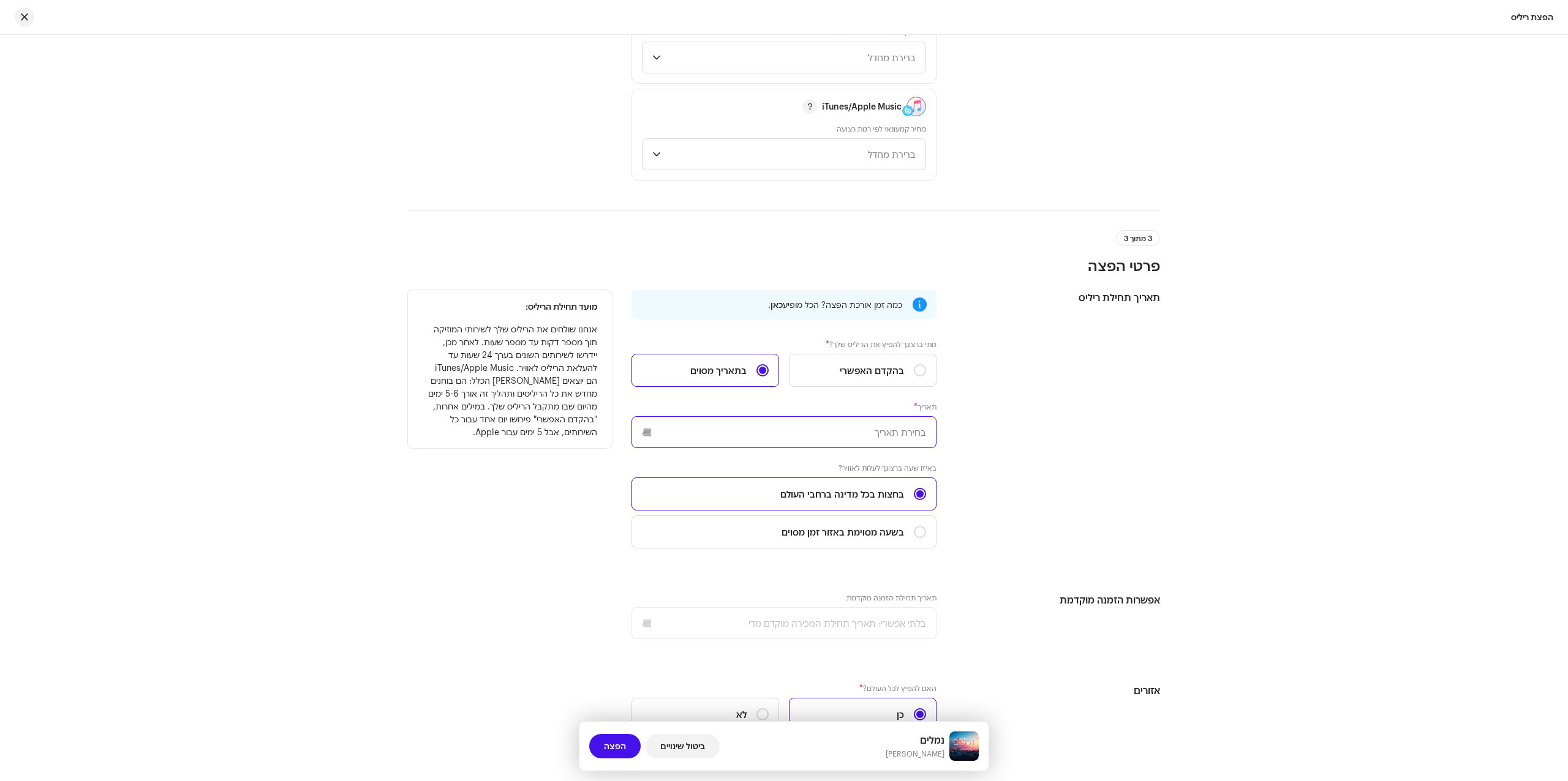
click at [906, 442] on input "text" at bounding box center [784, 432] width 305 height 32
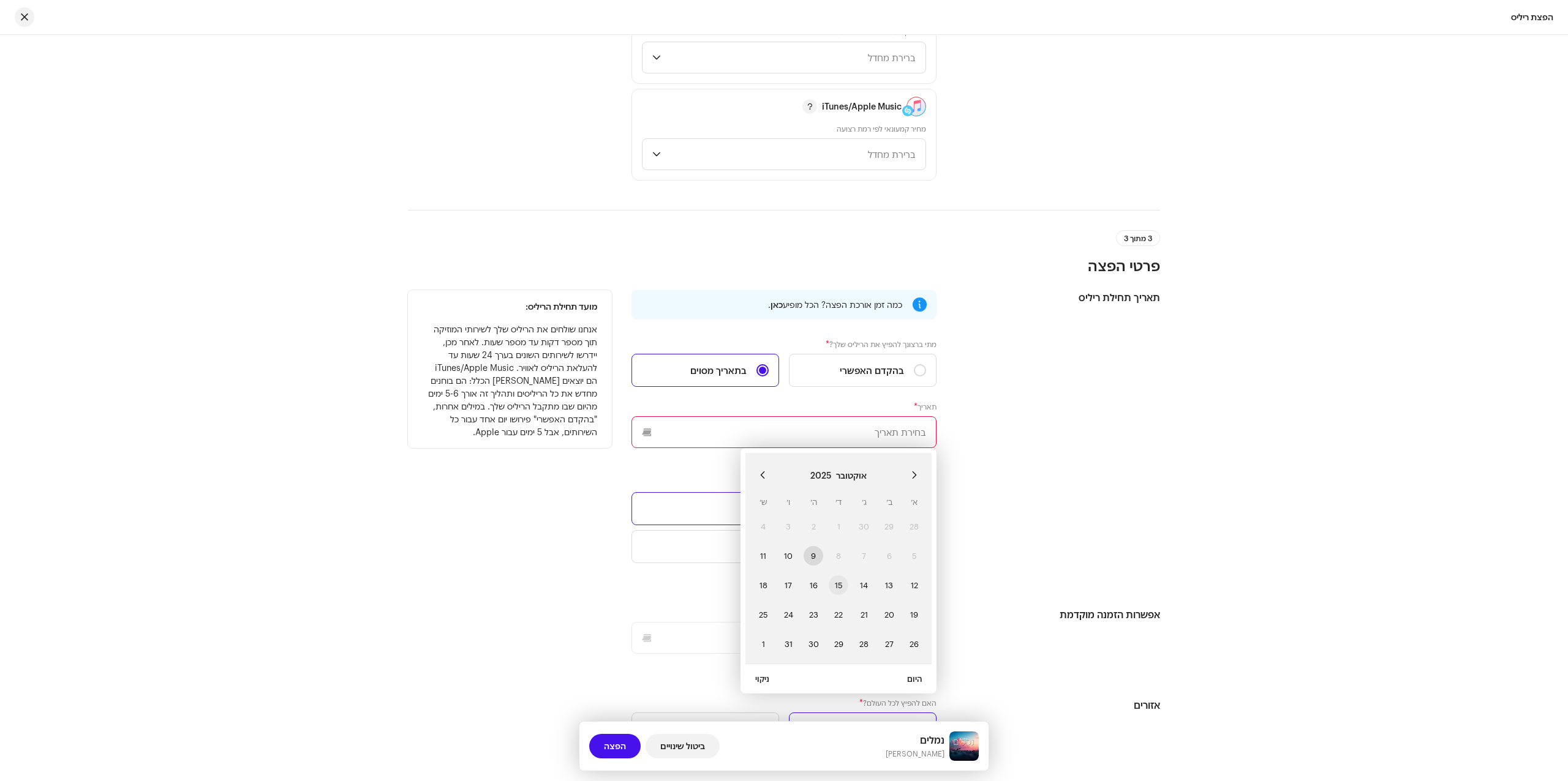
click at [839, 593] on span "15" at bounding box center [838, 585] width 20 height 20
type input "[DATE]"
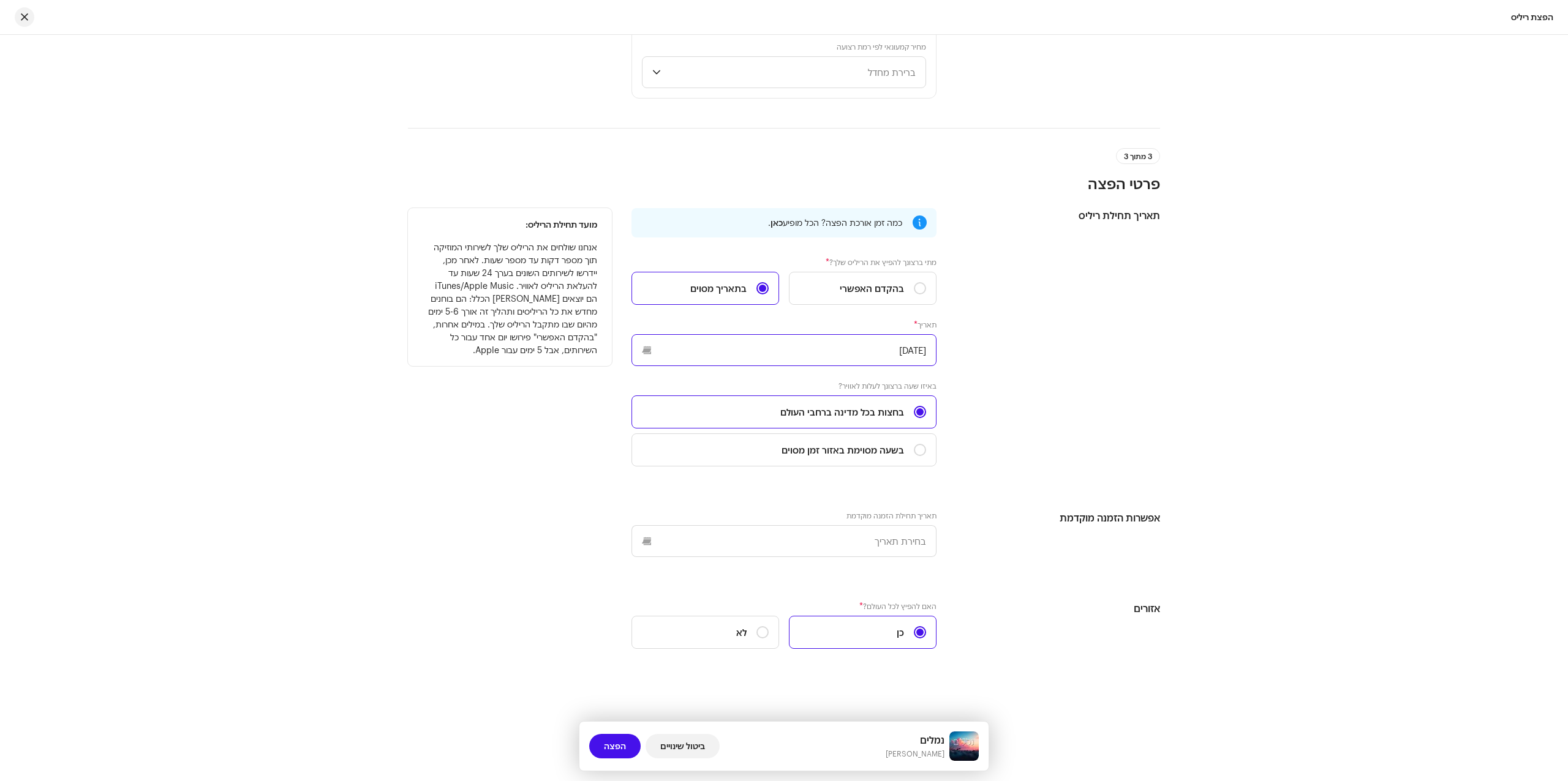
scroll to position [1443, 0]
click at [617, 745] on span "הפצה" at bounding box center [615, 745] width 22 height 24
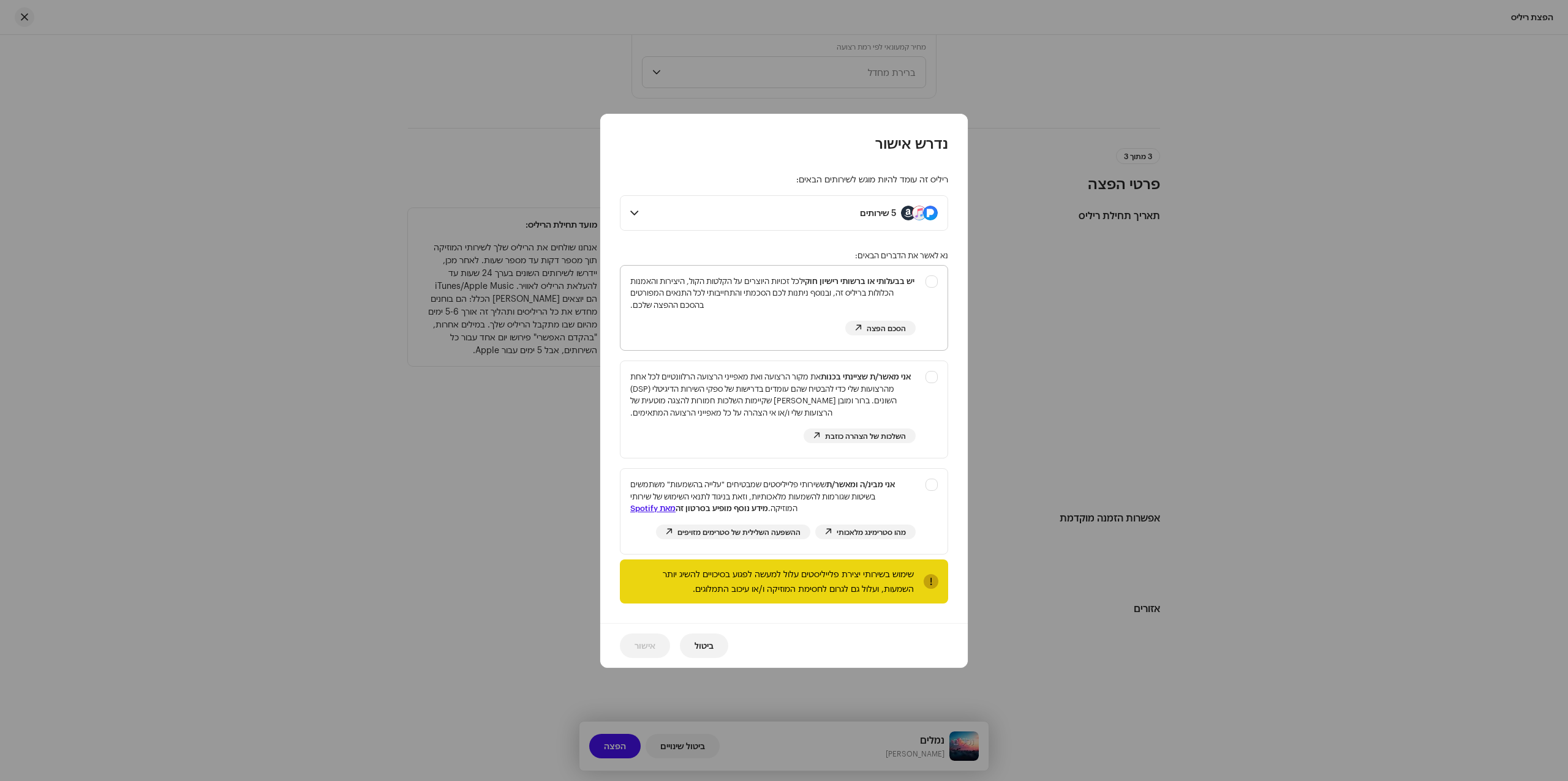
click at [934, 282] on div "יש בבעלותי או ברשותי רישיון חוקי לכל זכויות היוצרים על הקלטות הקול, היצירות והא…" at bounding box center [783, 305] width 327 height 80
checkbox input "true"
click at [932, 380] on div "אני מאשר/ת שציינתי בכנות את מקור הרצועה ואת מאפייני הרצועה הרלוונטיים לכל אחת מ…" at bounding box center [783, 407] width 327 height 92
checkbox input "true"
click at [934, 485] on div "אני מבינ/ה ומאשר/ת ששירותי פלייליסטים שמבטיחים "עלייה בהשמעות" משתמשים בשיטות ש…" at bounding box center [783, 509] width 327 height 80
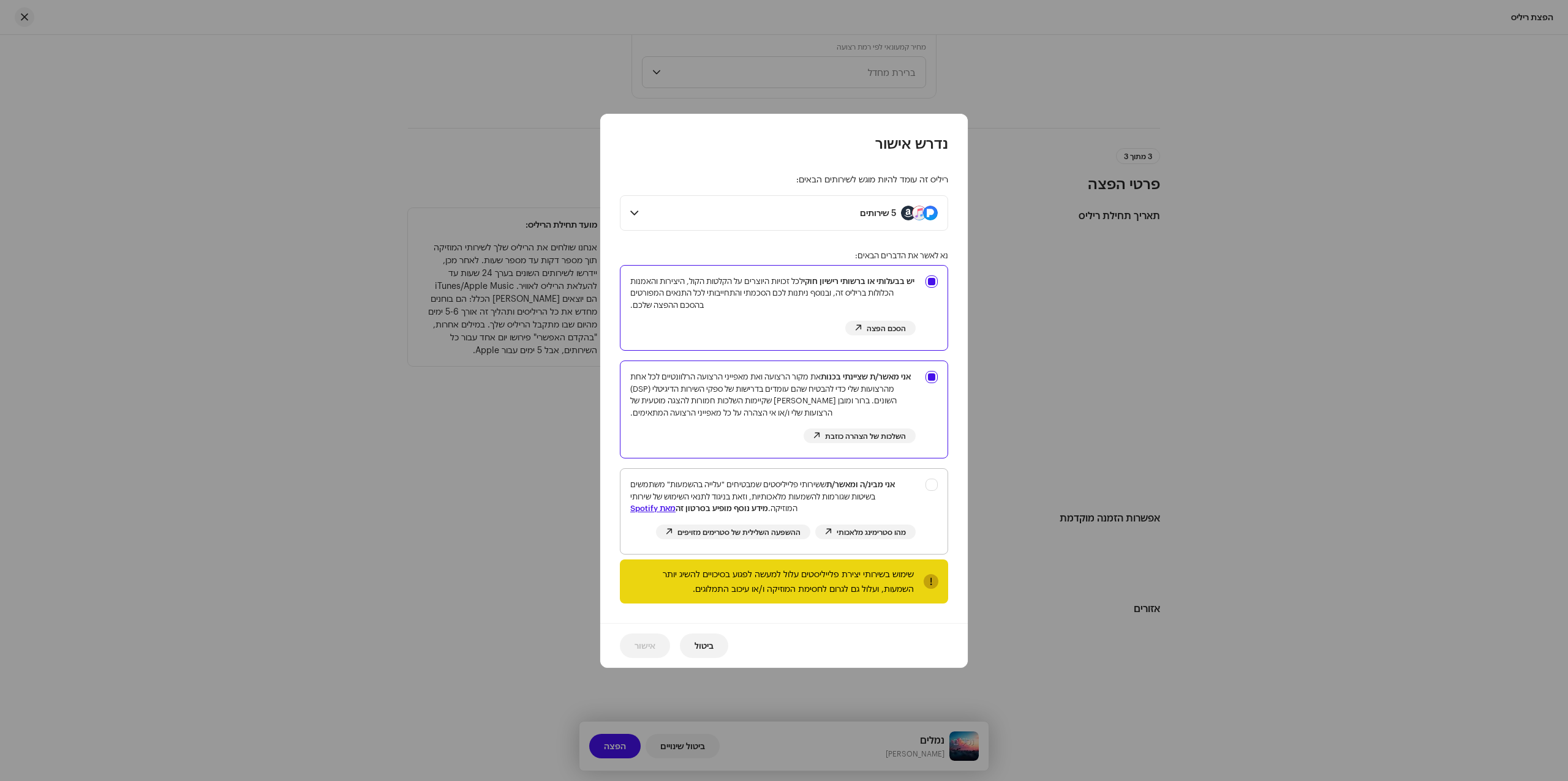
checkbox input "true"
click at [641, 645] on span "אישור" at bounding box center [644, 645] width 20 height 24
